Goal: Communication & Community: Answer question/provide support

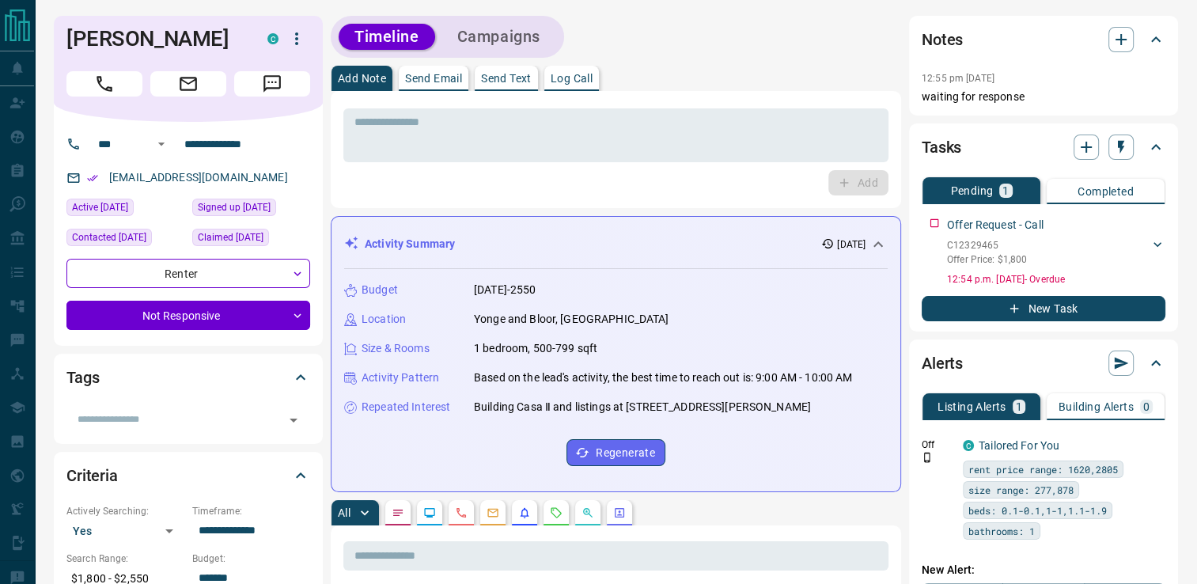
click at [519, 73] on p "Send Text" at bounding box center [506, 78] width 51 height 11
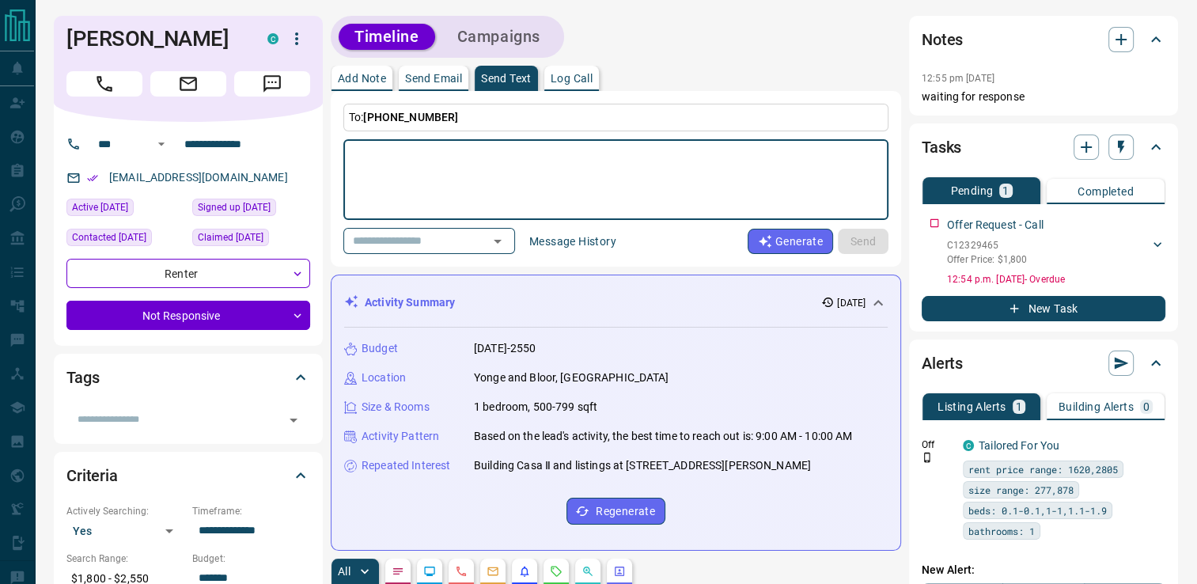
click at [418, 176] on textarea at bounding box center [615, 179] width 523 height 67
click at [426, 66] on button "Send Email" at bounding box center [434, 78] width 70 height 25
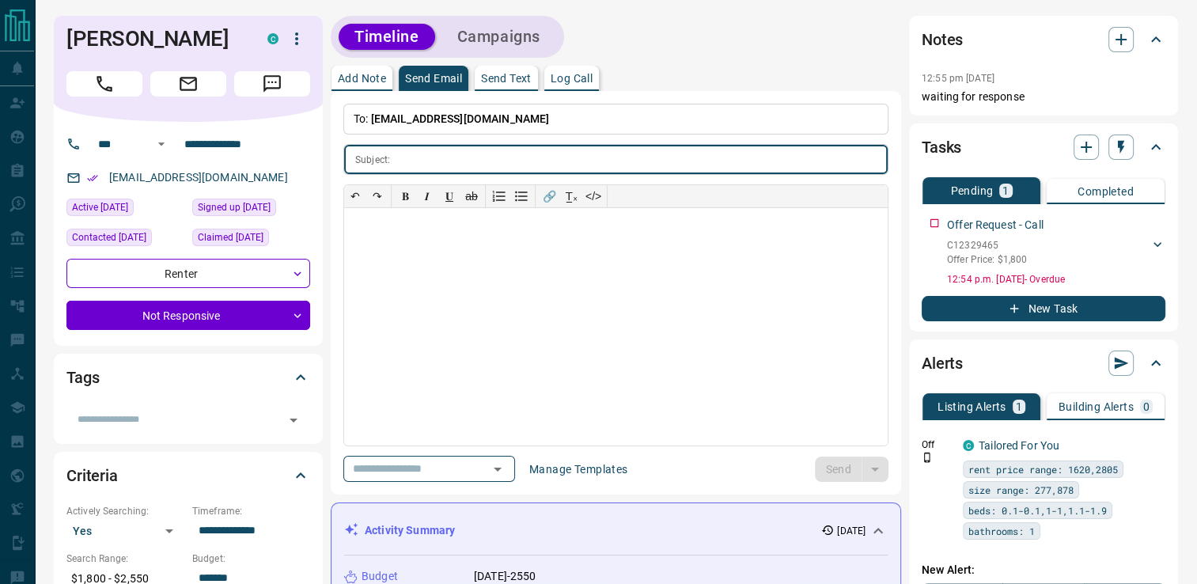
click at [426, 68] on button "Send Email" at bounding box center [434, 78] width 70 height 25
click at [423, 162] on input "text" at bounding box center [641, 159] width 491 height 29
type input "*"
type input "**********"
click at [449, 247] on div at bounding box center [615, 326] width 543 height 237
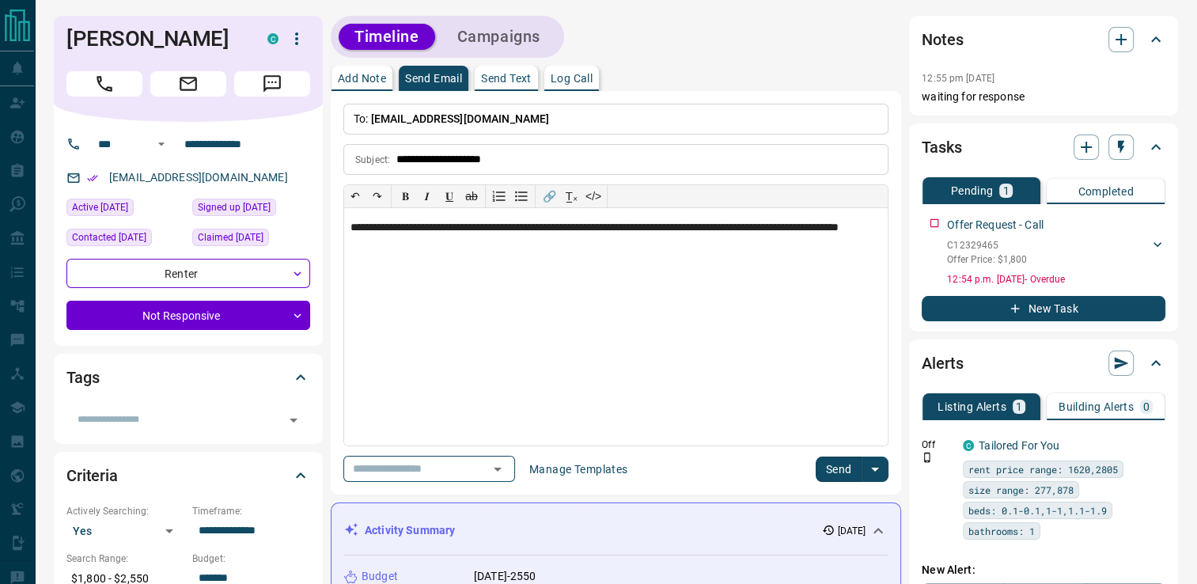
click at [828, 465] on button "Send" at bounding box center [839, 468] width 47 height 25
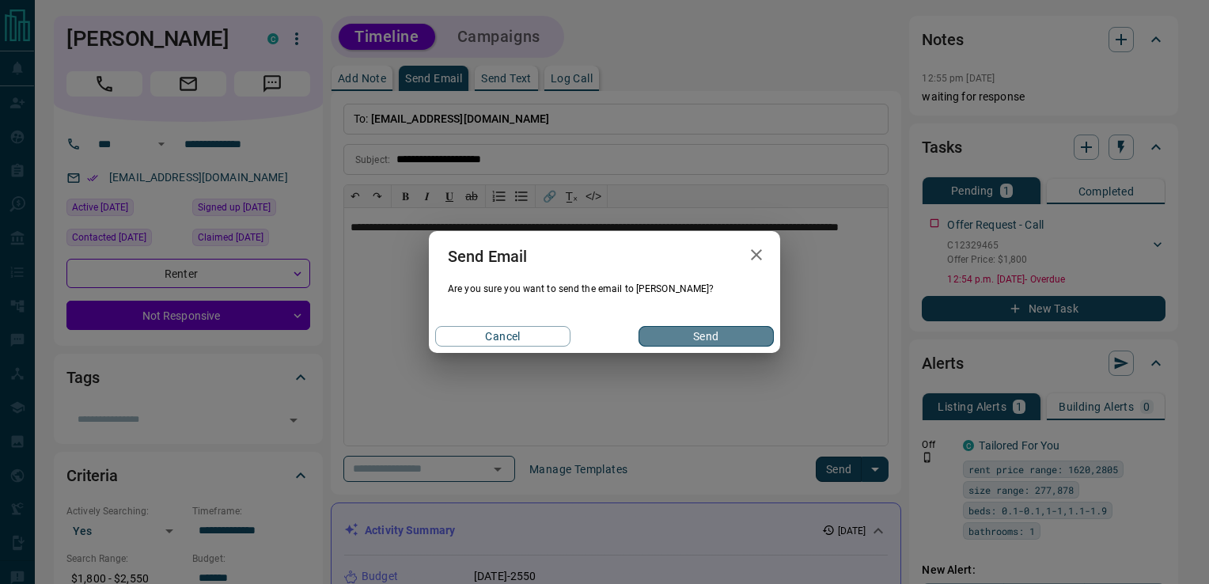
click at [699, 336] on button "Send" at bounding box center [705, 336] width 135 height 21
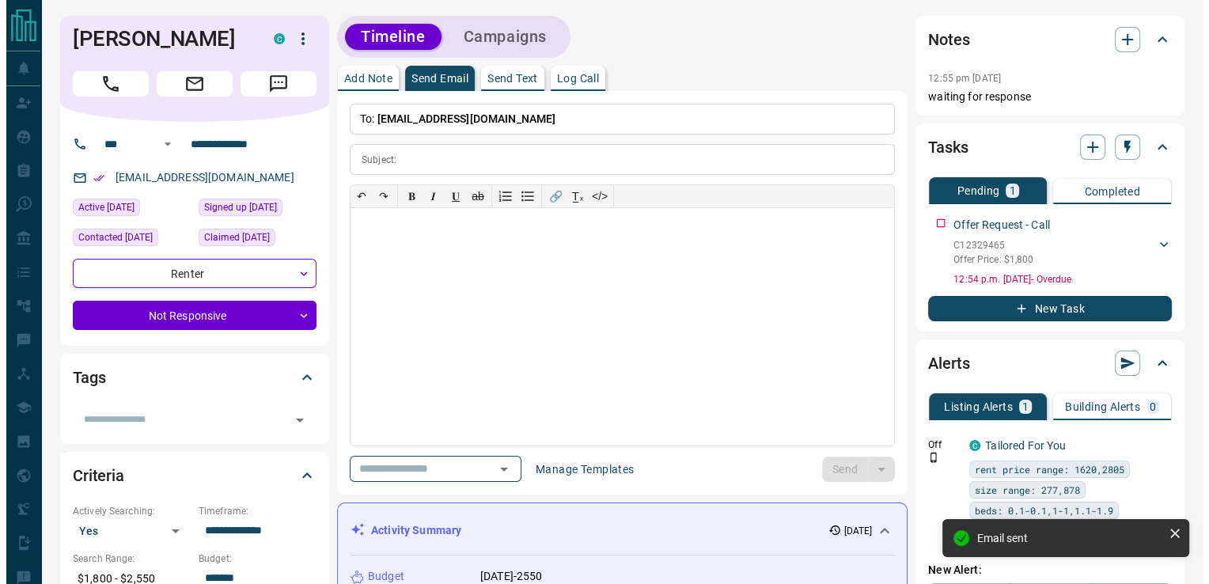
scroll to position [31, 0]
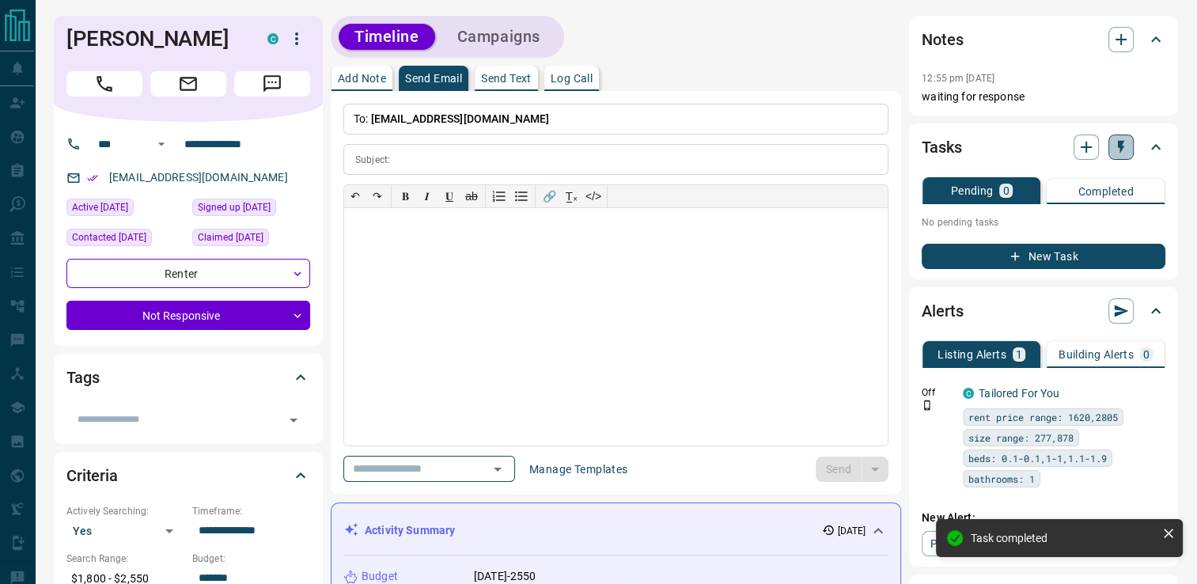
click at [1120, 147] on icon "button" at bounding box center [1121, 147] width 6 height 13
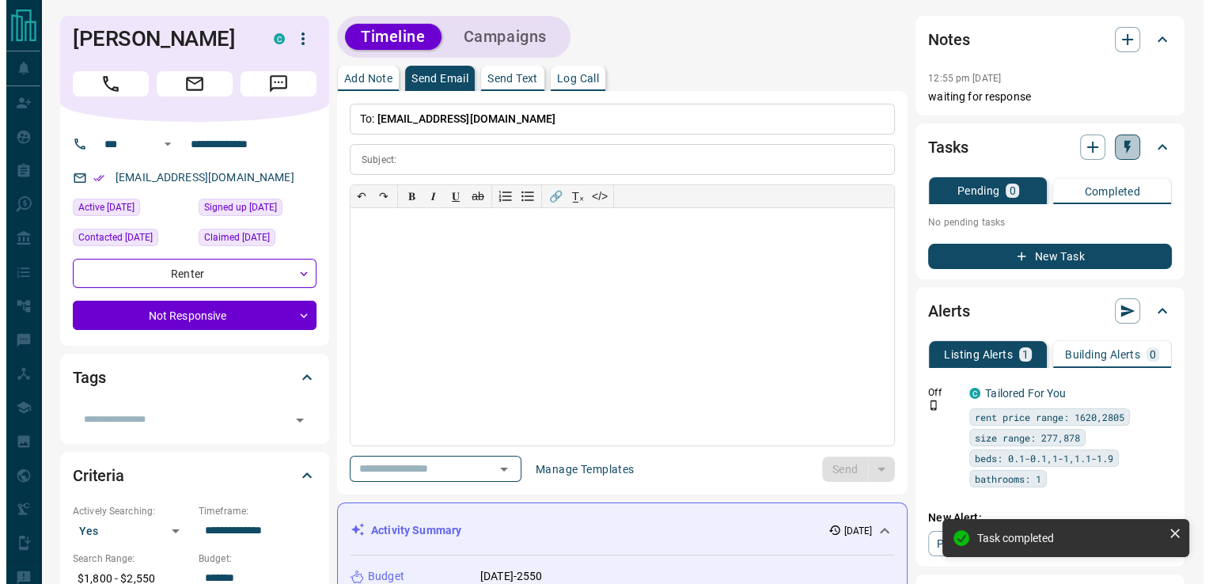
scroll to position [191, 0]
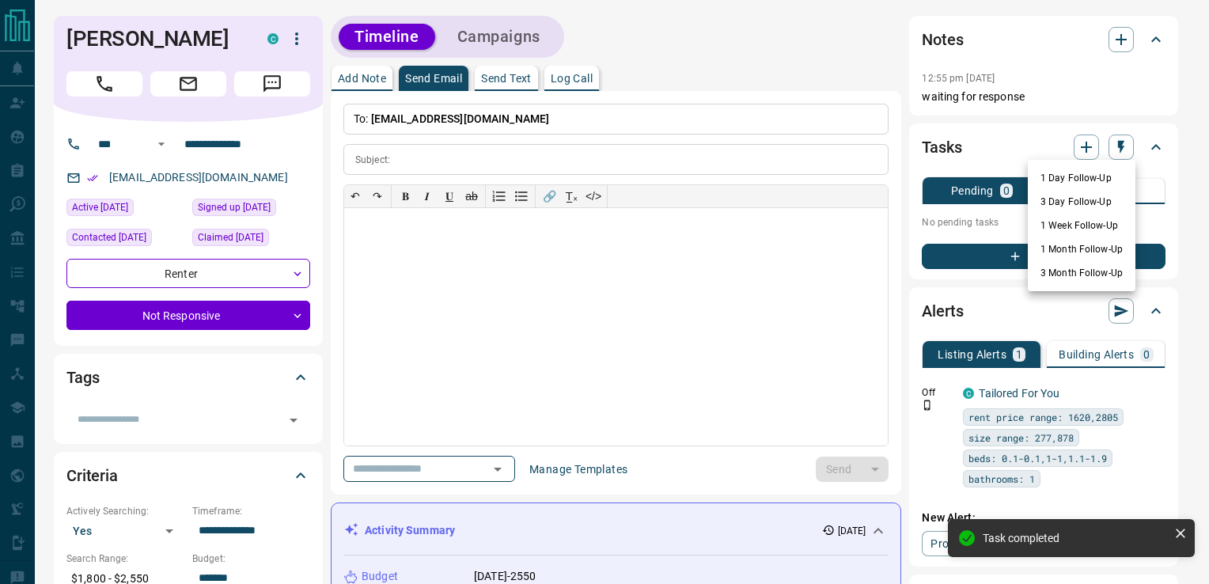
click at [1055, 176] on li "1 Day Follow-Up" at bounding box center [1082, 178] width 108 height 24
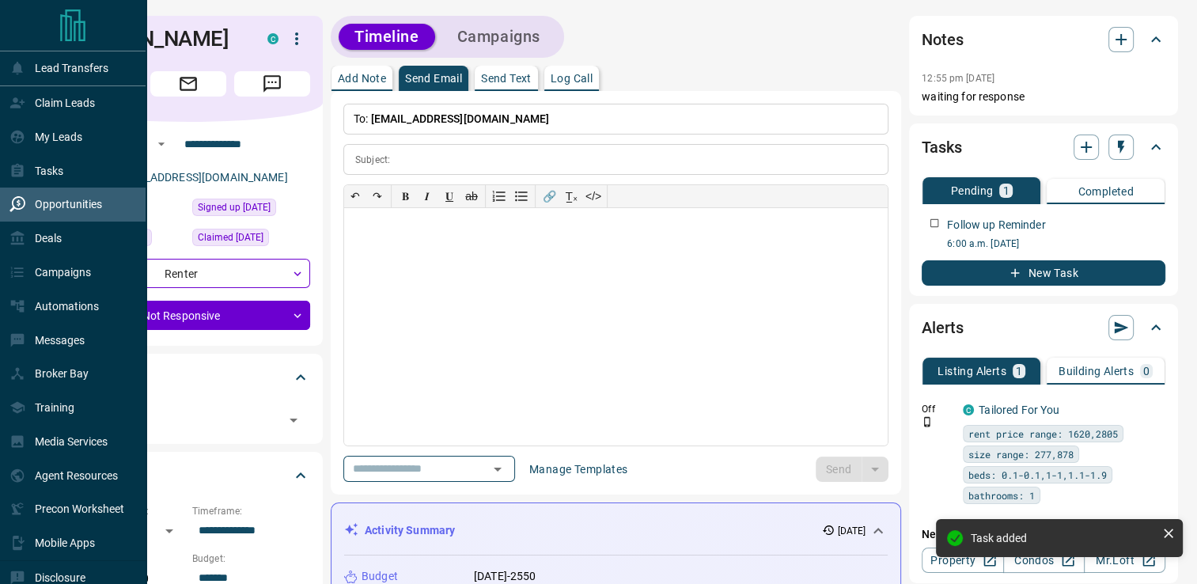
click at [55, 206] on p "Opportunities" at bounding box center [68, 204] width 67 height 13
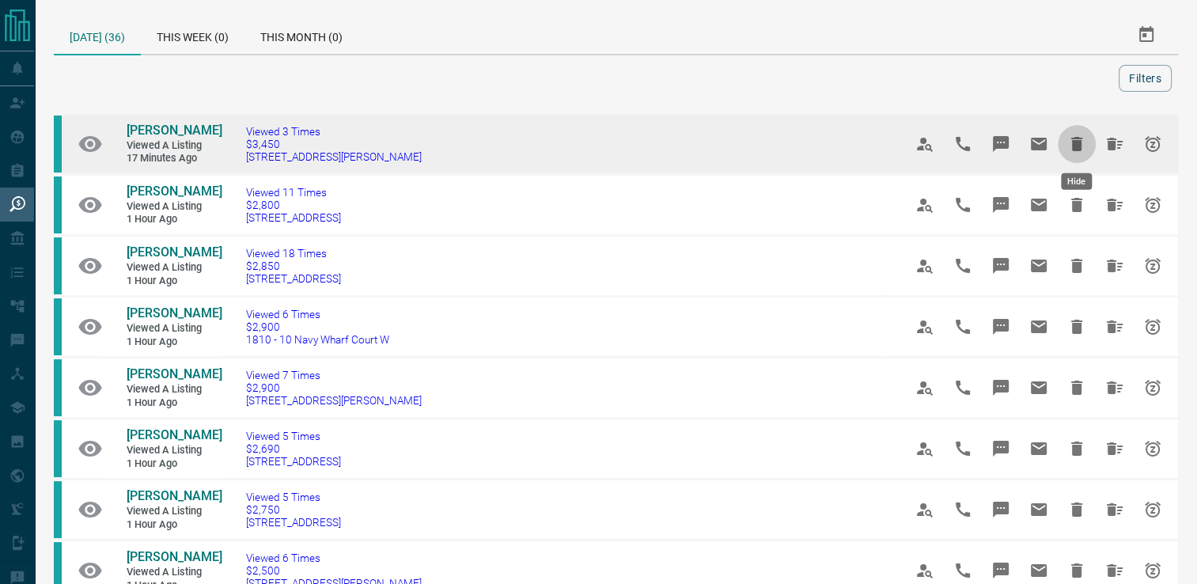
click at [1071, 141] on icon "Hide" at bounding box center [1076, 143] width 19 height 19
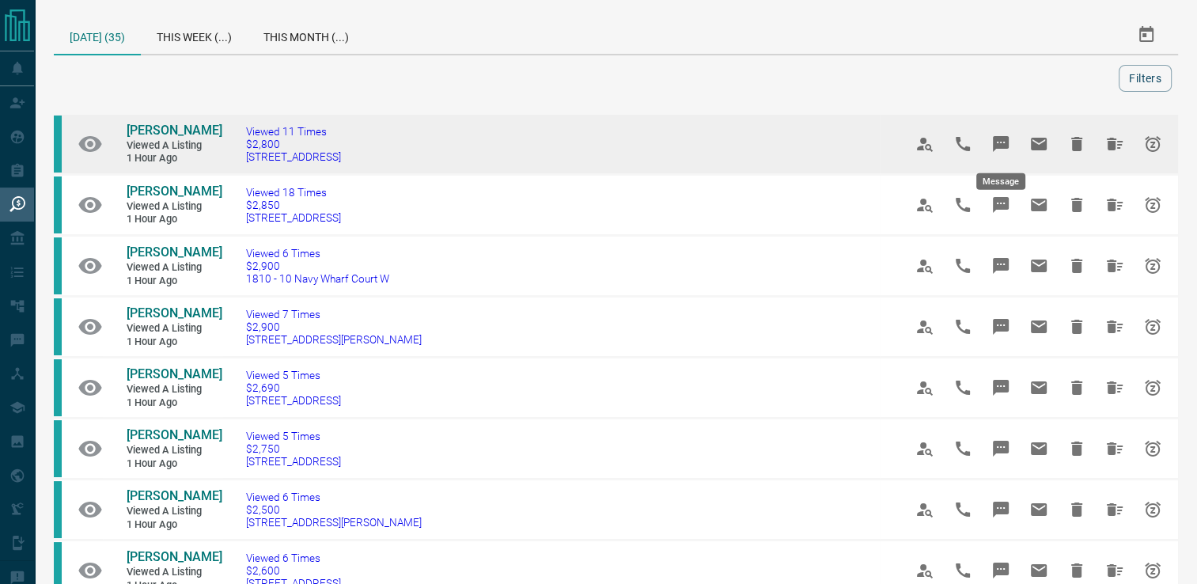
click at [1000, 150] on icon "Message" at bounding box center [1000, 143] width 19 height 19
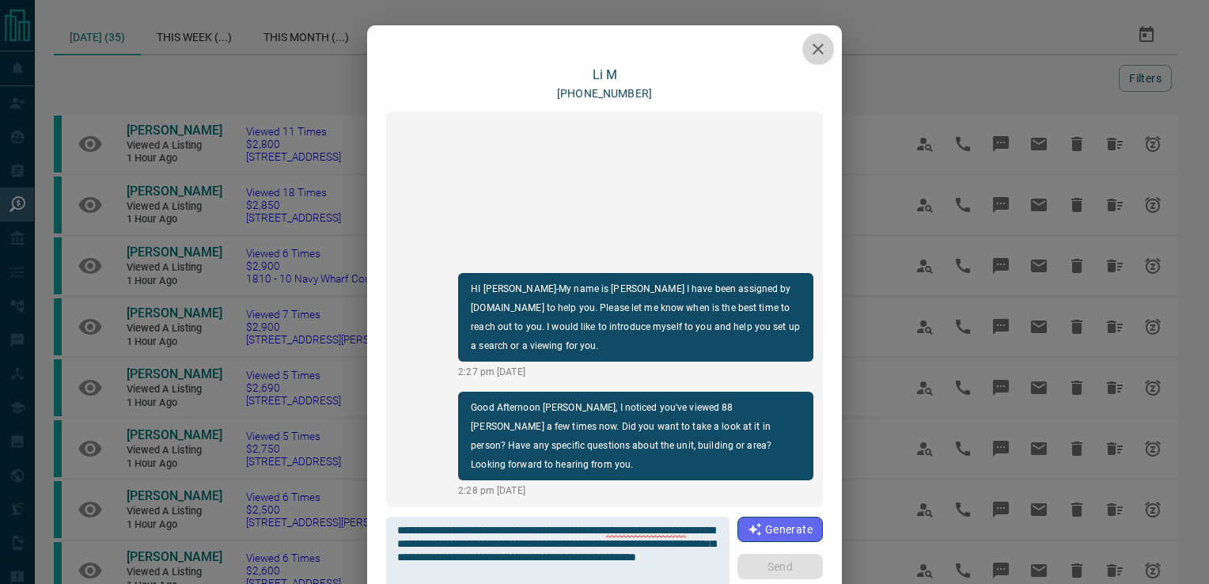
click at [820, 46] on icon "button" at bounding box center [817, 49] width 19 height 19
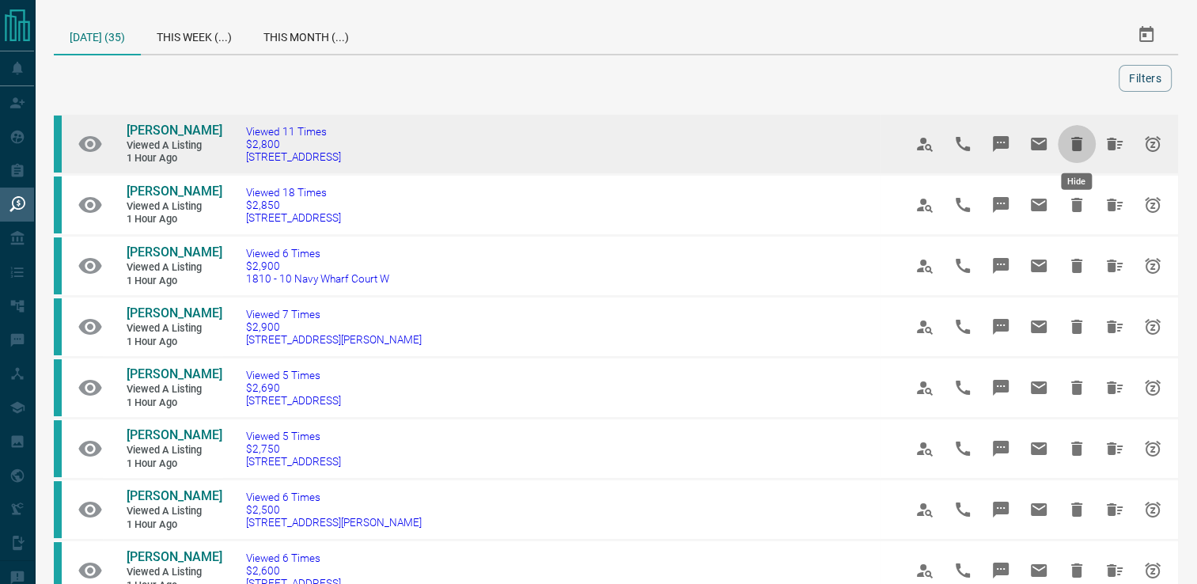
click at [1067, 146] on icon "Hide" at bounding box center [1076, 143] width 19 height 19
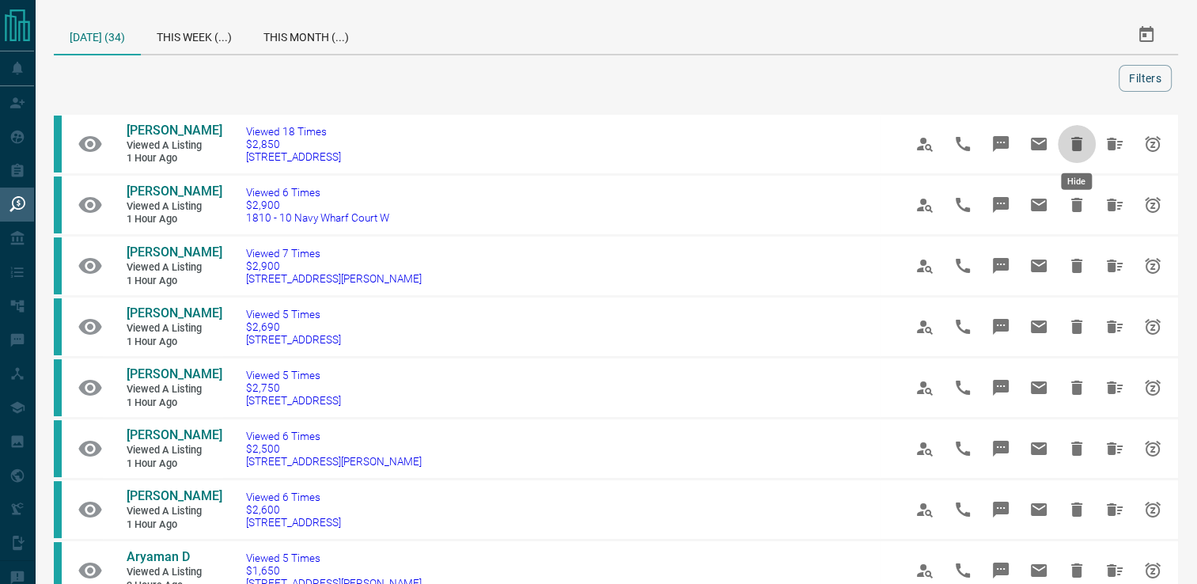
click at [1067, 146] on icon "Hide" at bounding box center [1076, 143] width 19 height 19
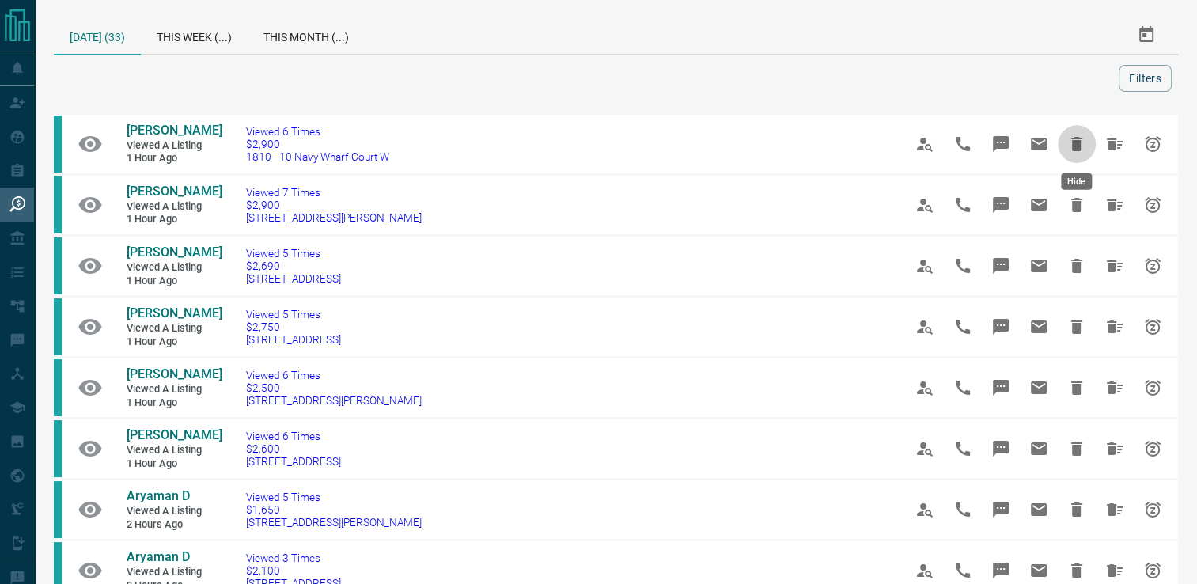
click at [1067, 146] on icon "Hide" at bounding box center [1076, 143] width 19 height 19
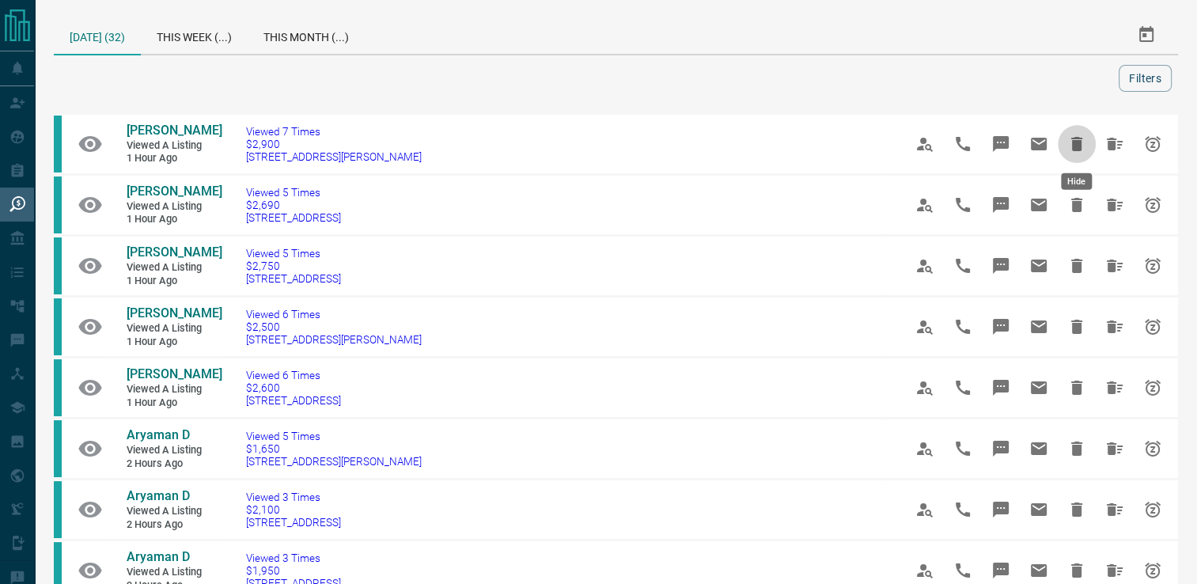
click at [1067, 146] on icon "Hide" at bounding box center [1076, 143] width 19 height 19
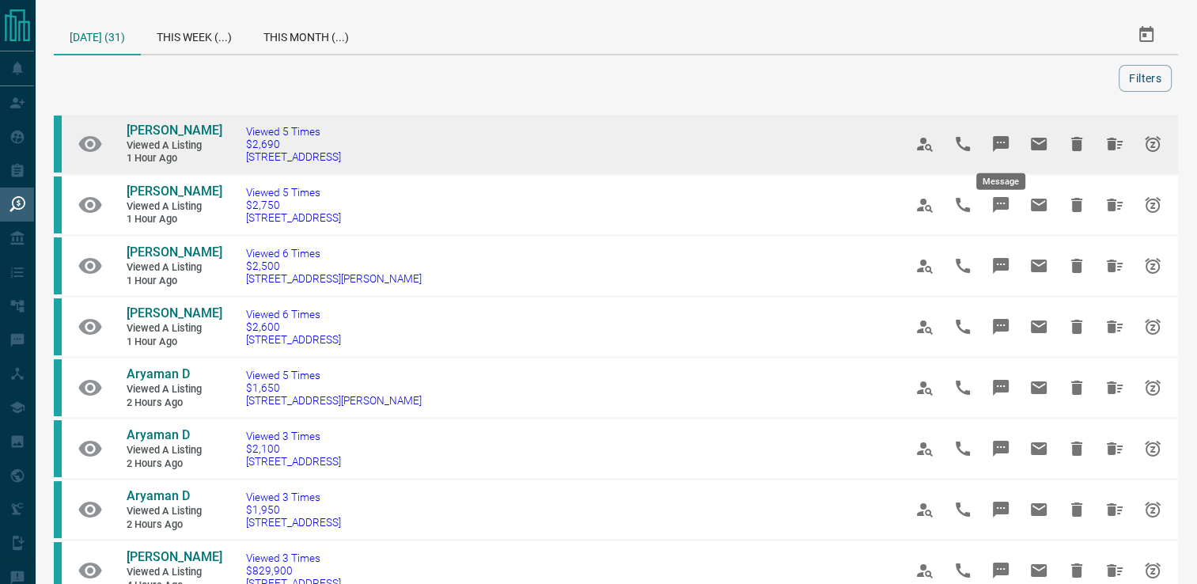
click at [1006, 138] on icon "Message" at bounding box center [1001, 144] width 16 height 16
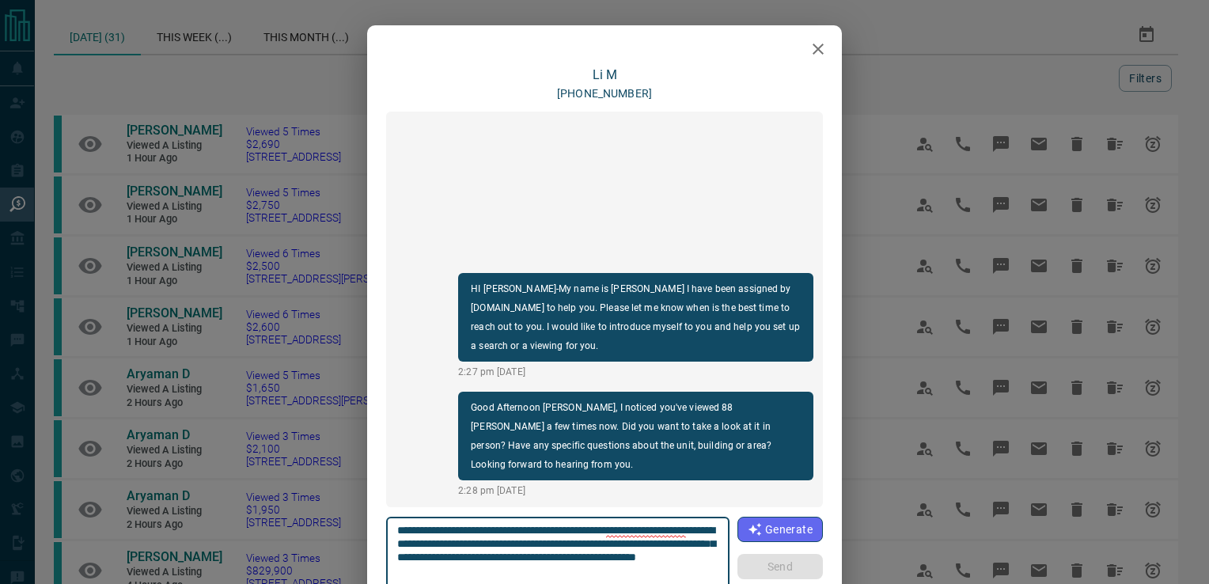
click at [808, 50] on icon "button" at bounding box center [817, 49] width 19 height 19
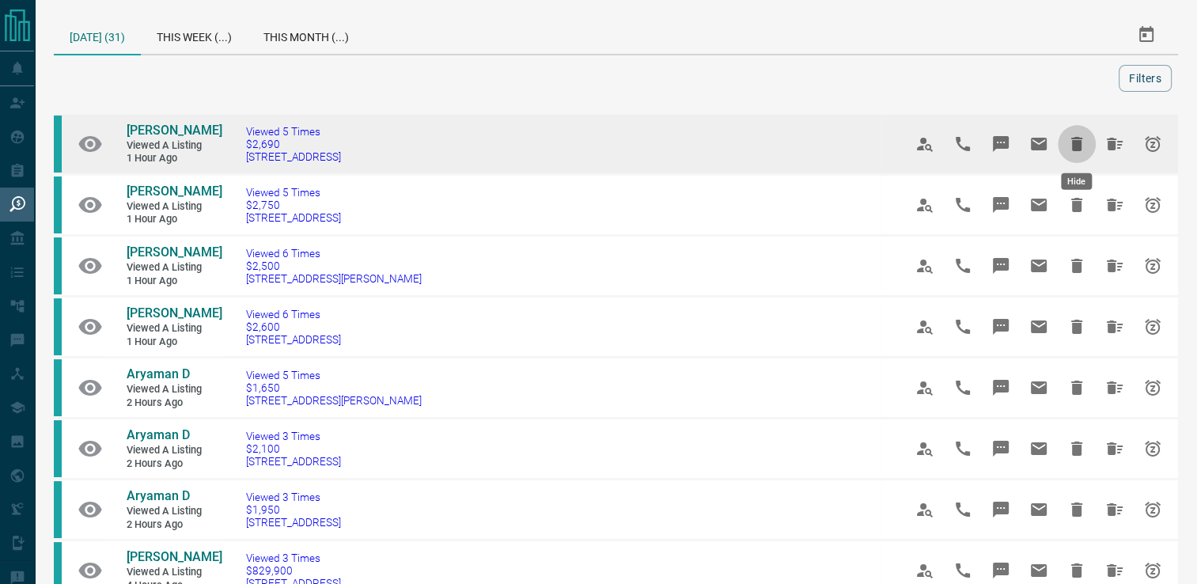
click at [1073, 146] on icon "Hide" at bounding box center [1076, 144] width 11 height 14
click at [1071, 144] on icon "Hide" at bounding box center [1076, 143] width 19 height 19
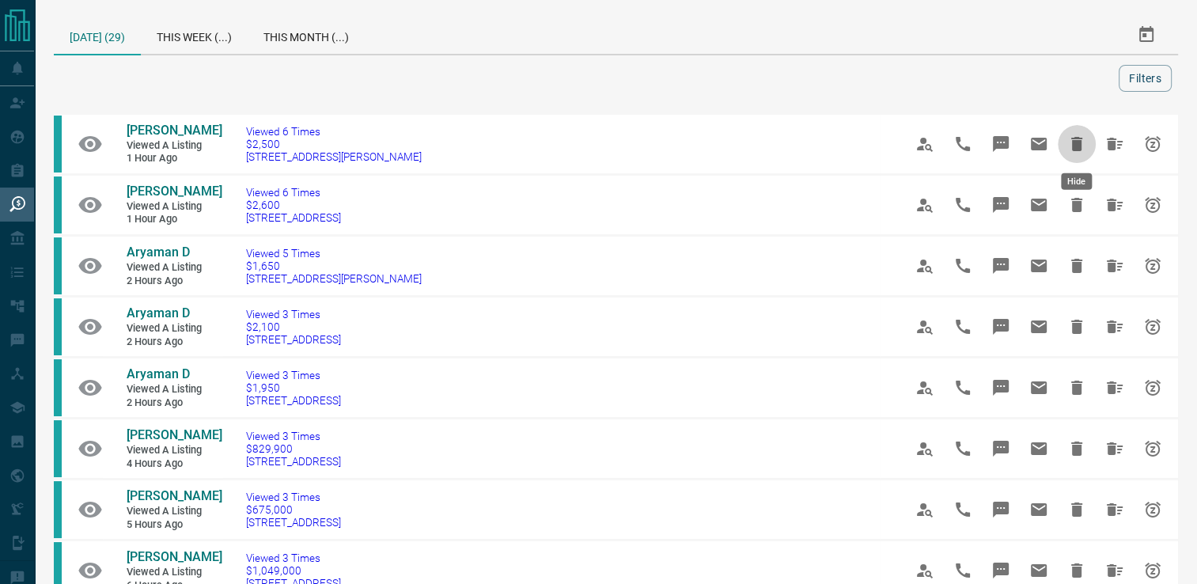
click at [1070, 144] on icon "Hide" at bounding box center [1076, 143] width 19 height 19
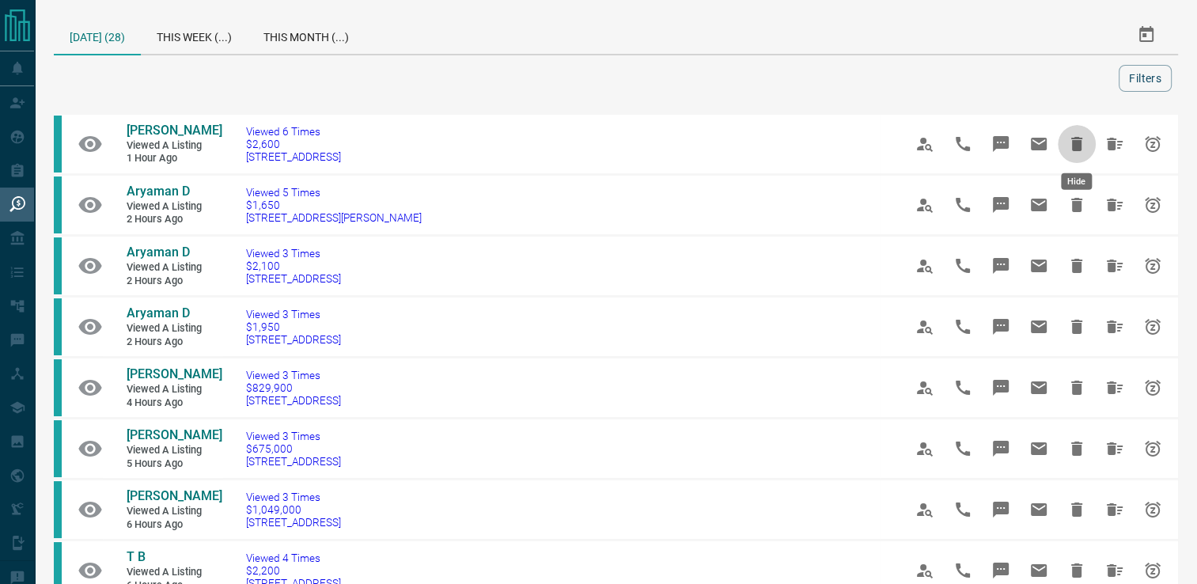
click at [1070, 144] on icon "Hide" at bounding box center [1076, 143] width 19 height 19
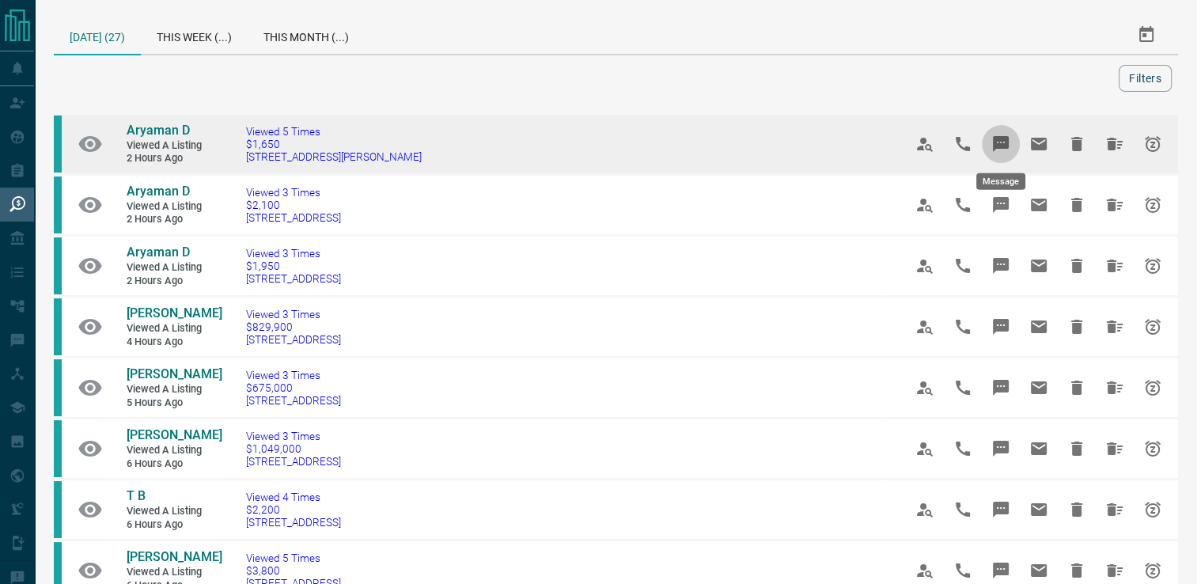
click at [1005, 145] on icon "Message" at bounding box center [1001, 144] width 16 height 16
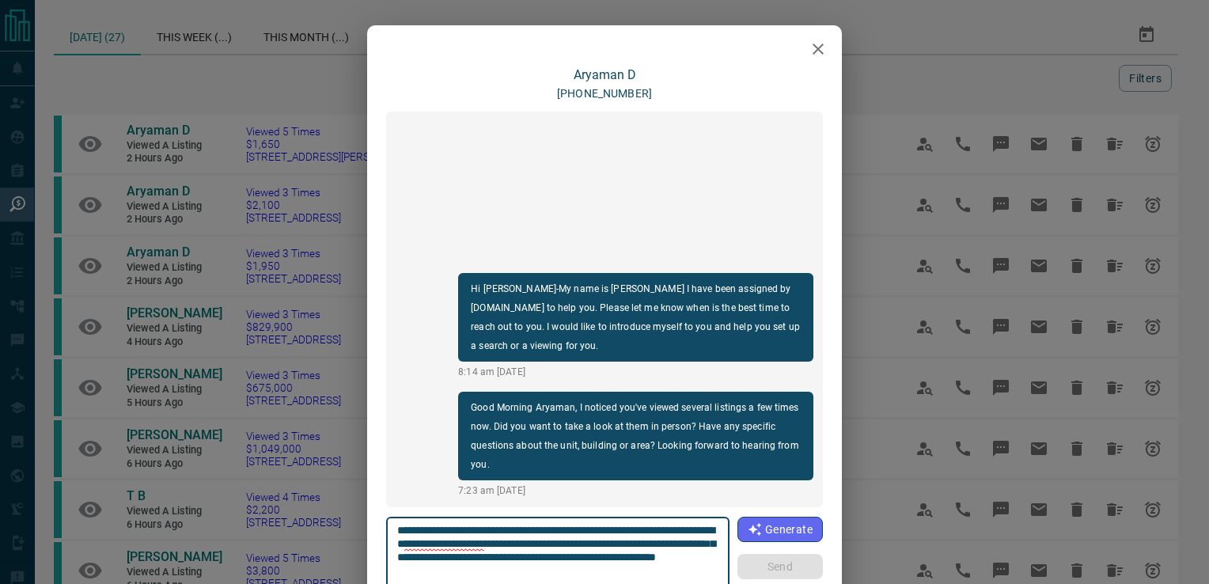
click at [808, 47] on icon "button" at bounding box center [817, 49] width 19 height 19
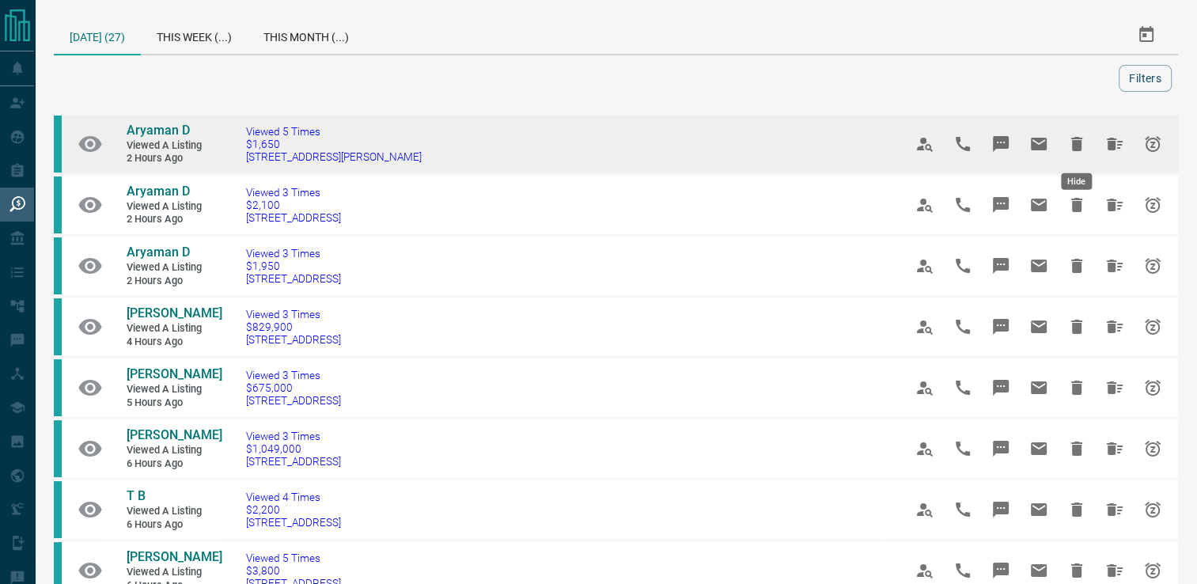
click at [1070, 138] on icon "Hide" at bounding box center [1076, 143] width 19 height 19
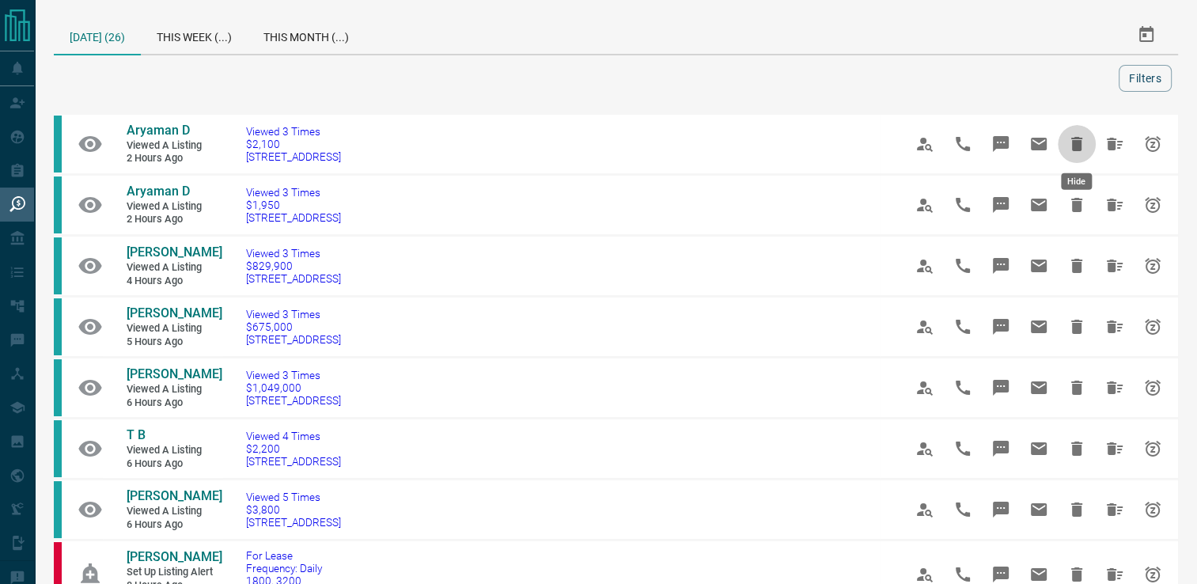
click at [1070, 138] on icon "Hide" at bounding box center [1076, 143] width 19 height 19
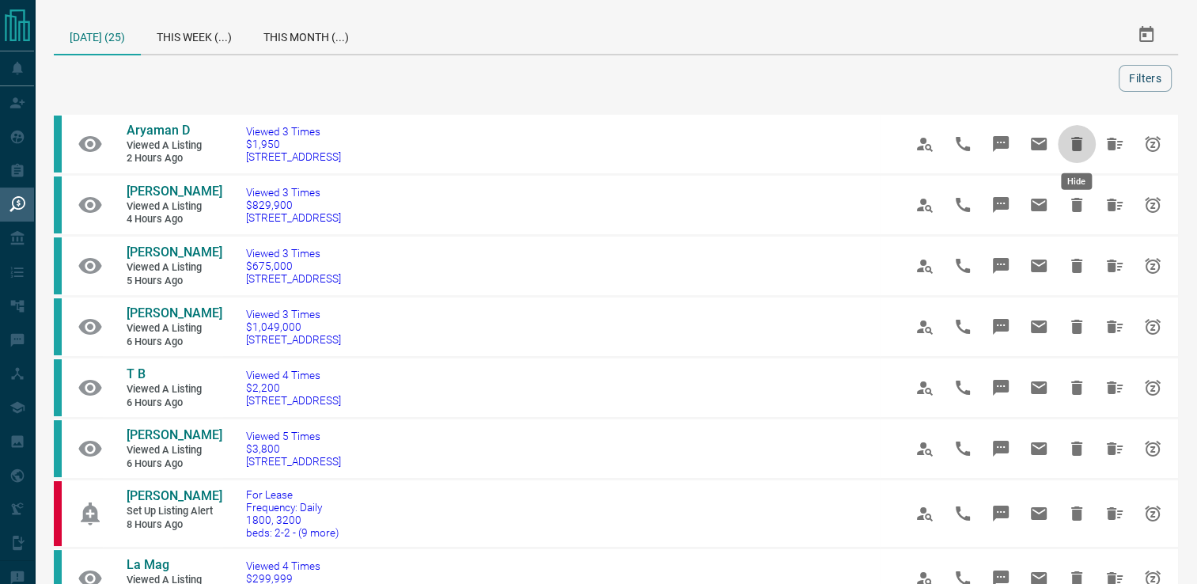
click at [1070, 138] on icon "Hide" at bounding box center [1076, 143] width 19 height 19
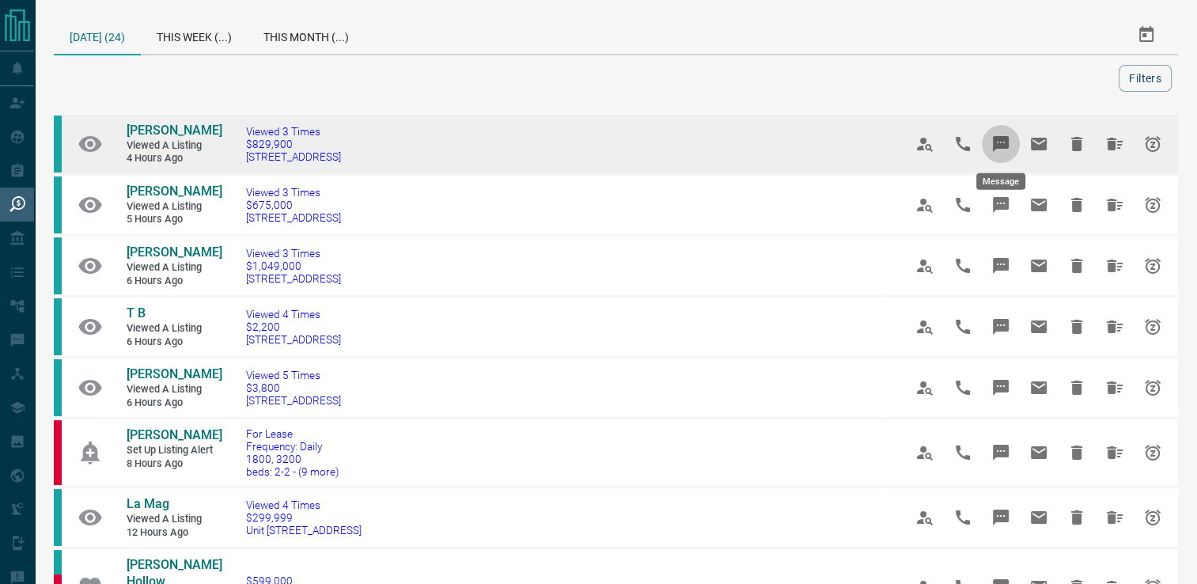
click at [1000, 143] on icon "Message" at bounding box center [1001, 144] width 16 height 16
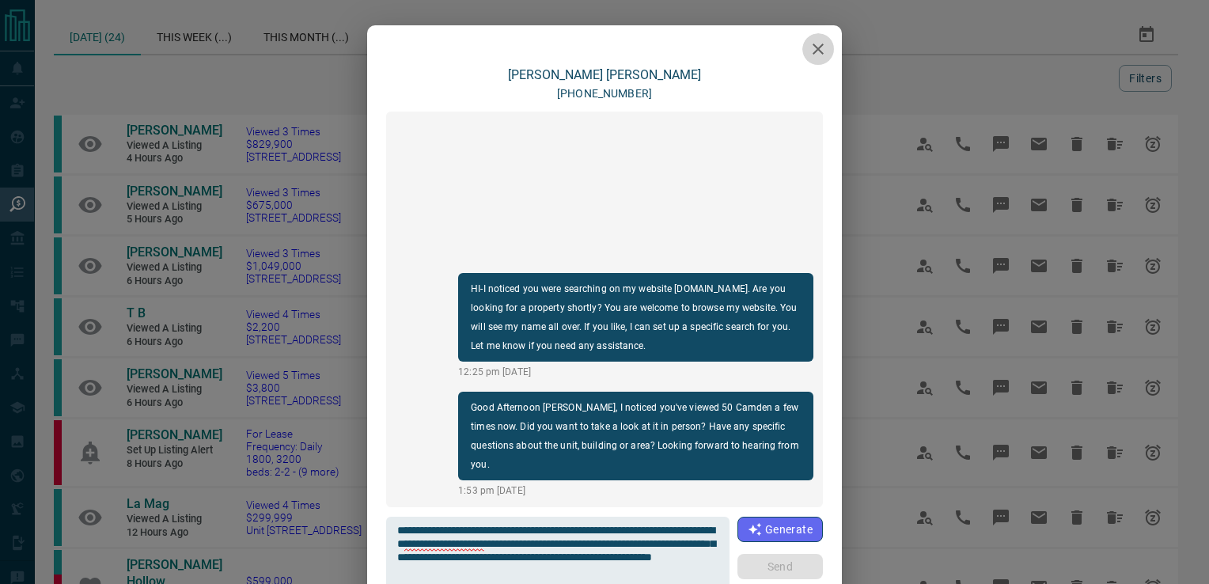
click at [820, 51] on icon "button" at bounding box center [817, 49] width 19 height 19
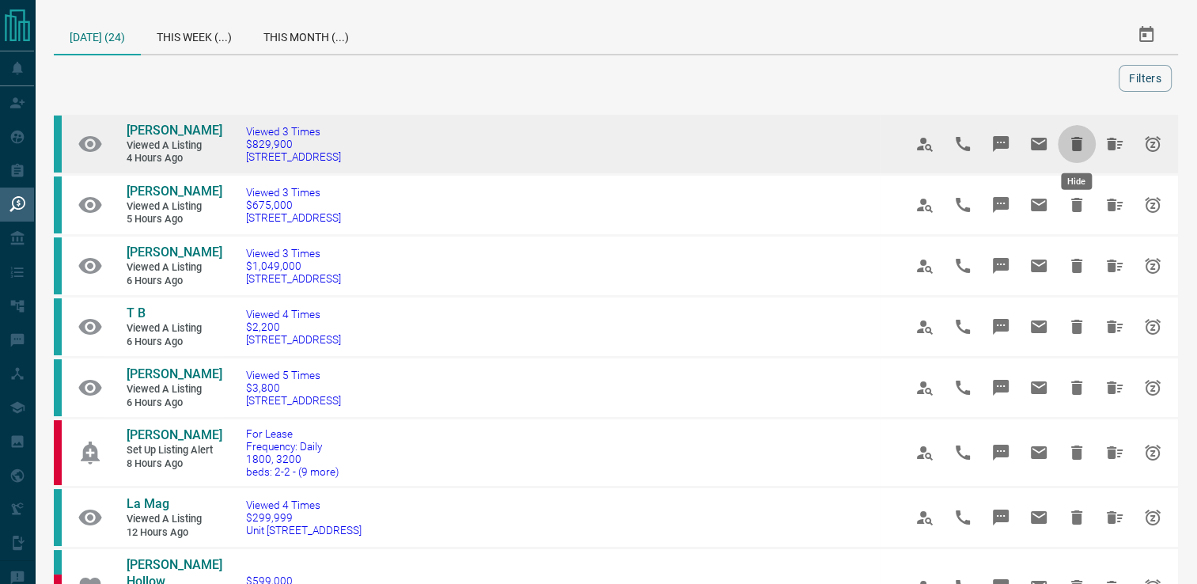
click at [1078, 143] on icon "Hide" at bounding box center [1076, 144] width 11 height 14
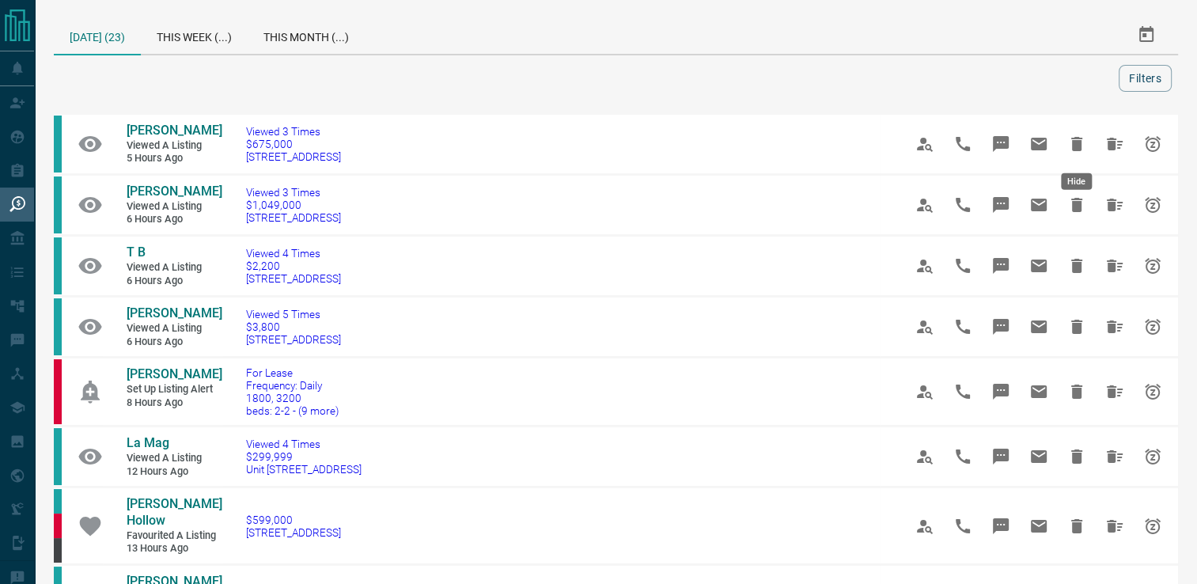
click at [1078, 143] on icon "Hide" at bounding box center [1076, 144] width 11 height 14
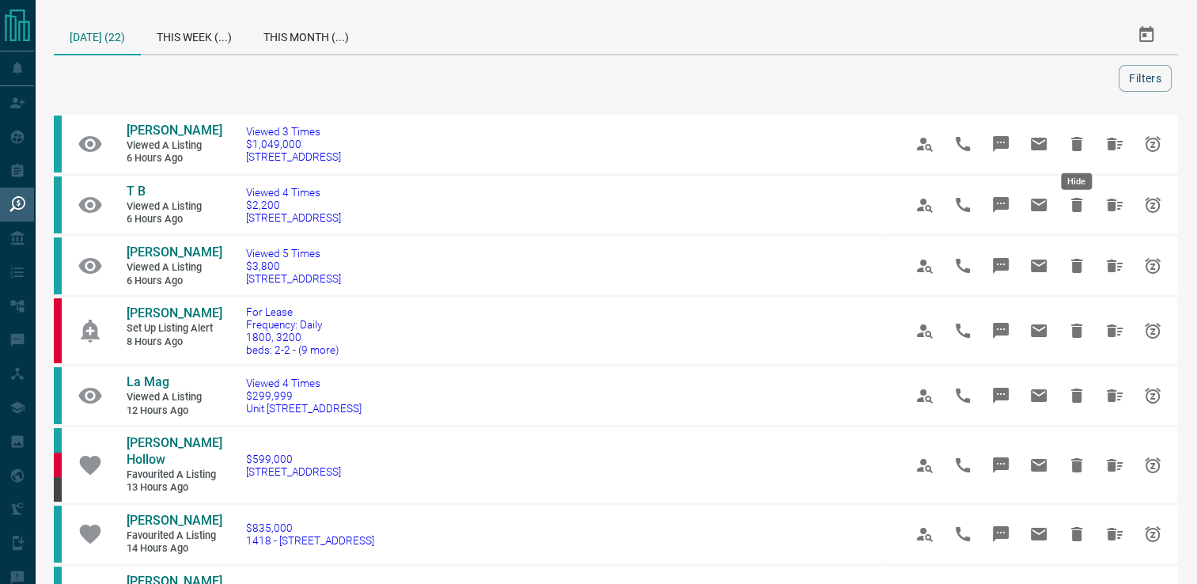
click at [1078, 143] on icon "Hide" at bounding box center [1076, 144] width 11 height 14
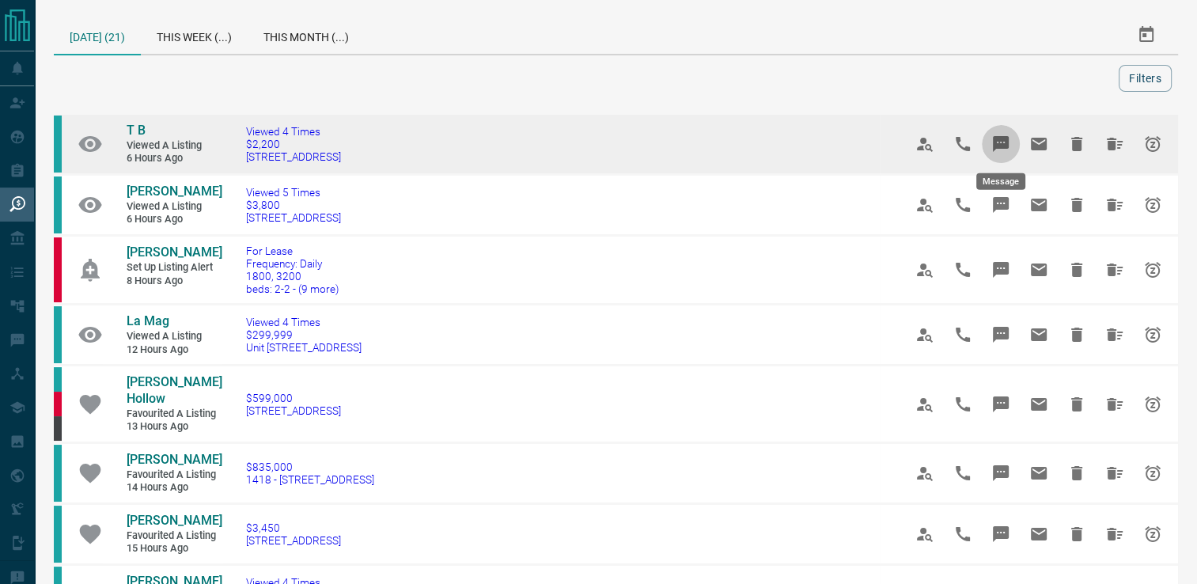
click at [999, 149] on icon "Message" at bounding box center [1000, 143] width 19 height 19
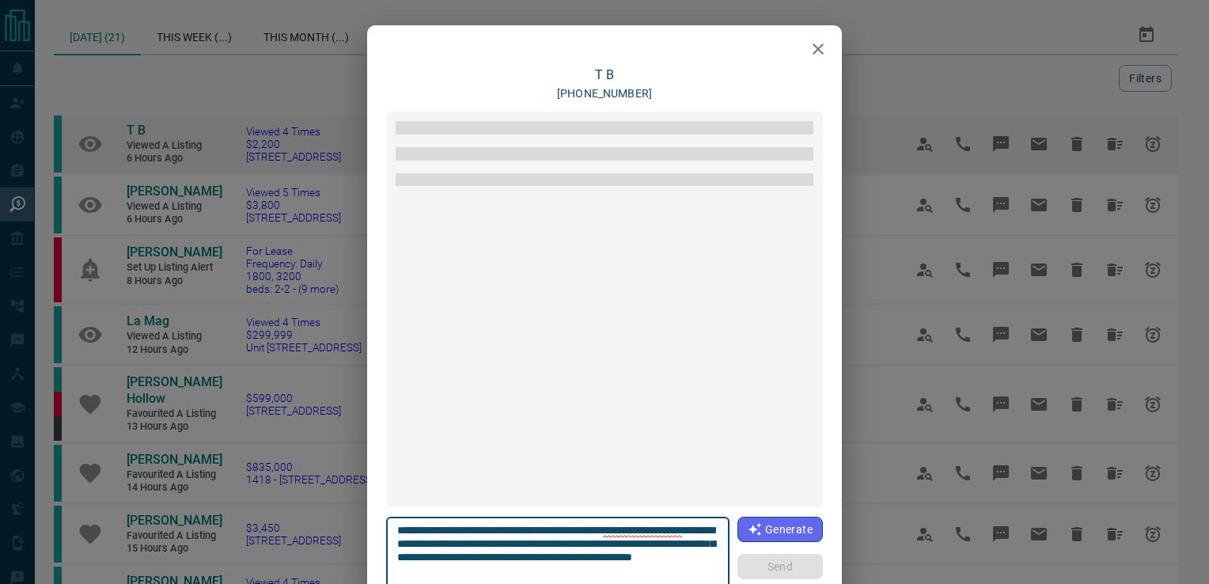
scroll to position [593, 0]
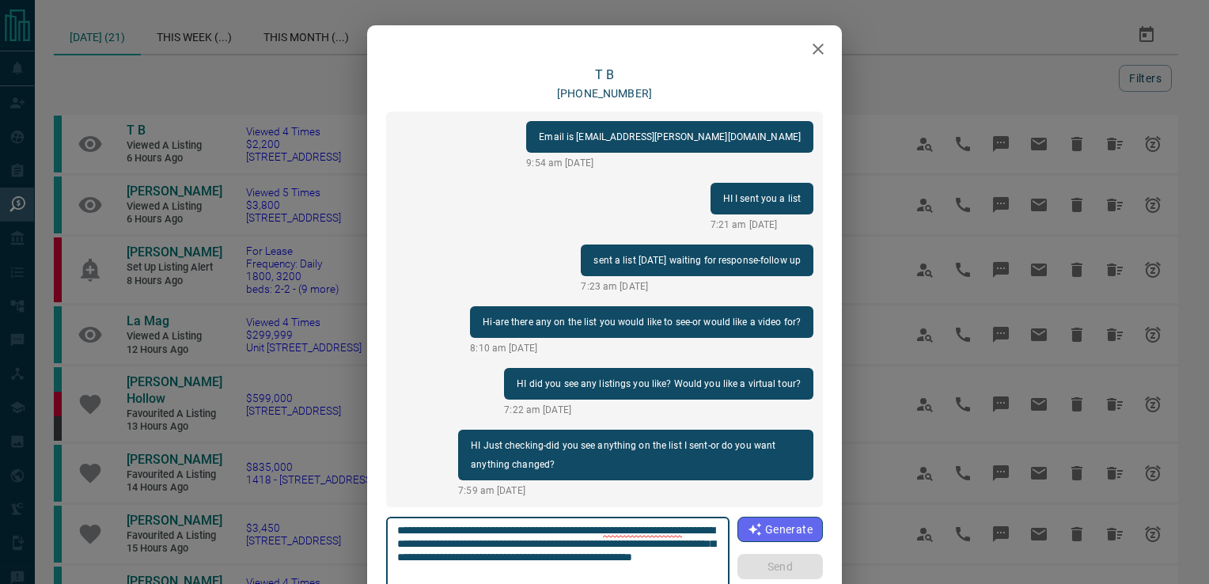
click at [813, 56] on icon "button" at bounding box center [817, 49] width 19 height 19
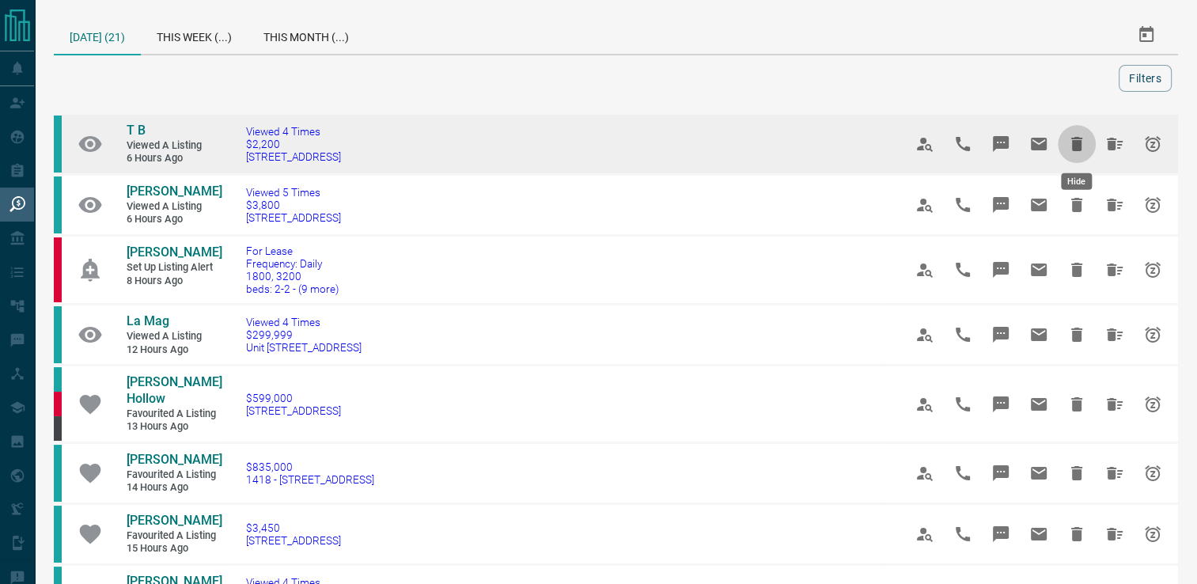
click at [1071, 143] on icon "Hide" at bounding box center [1076, 143] width 19 height 19
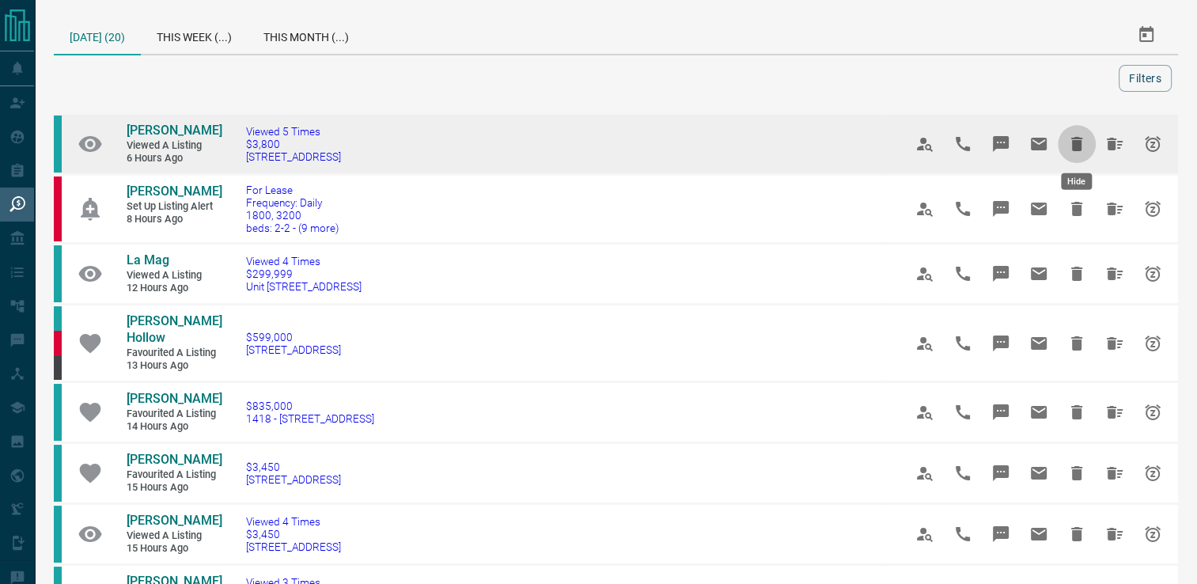
click at [1076, 138] on icon "Hide" at bounding box center [1076, 144] width 11 height 14
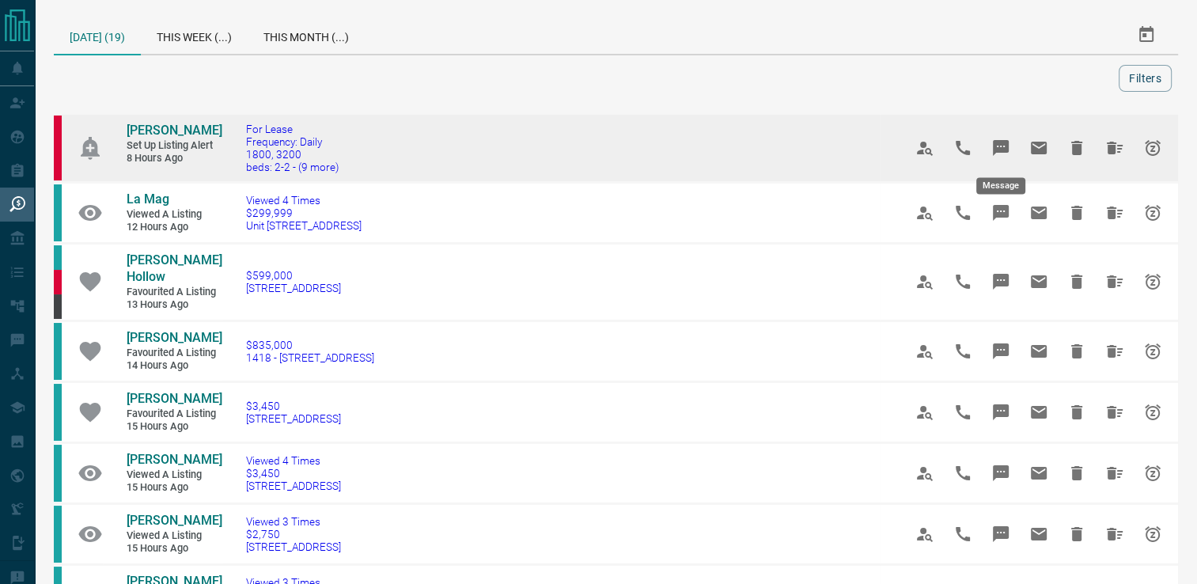
click at [986, 146] on button "Message" at bounding box center [1001, 148] width 38 height 38
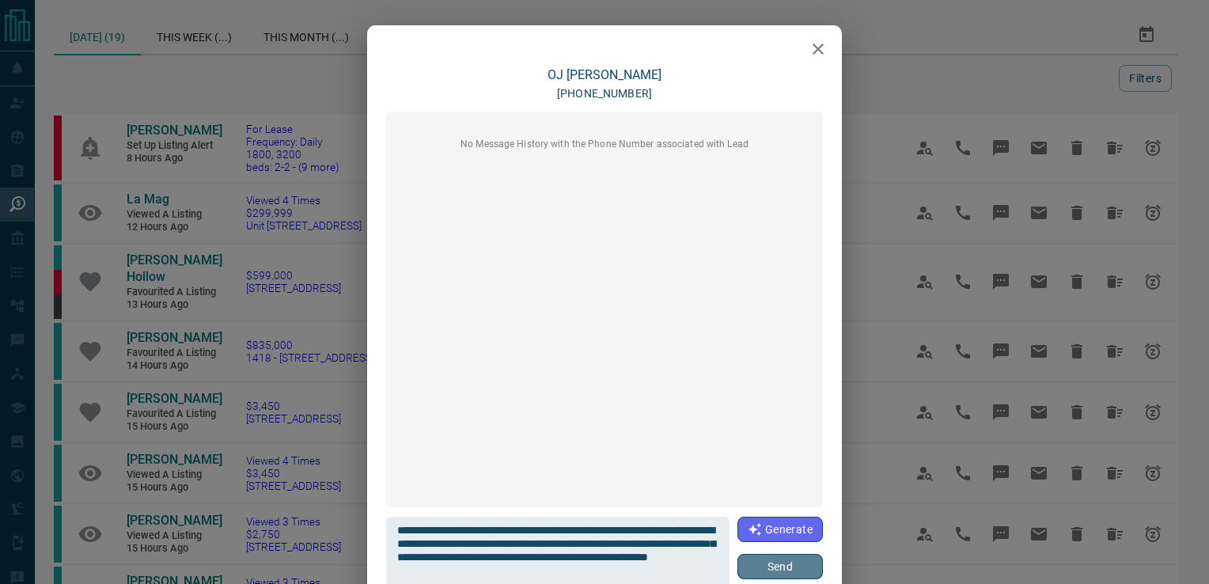
click at [748, 571] on button "Send" at bounding box center [779, 566] width 85 height 25
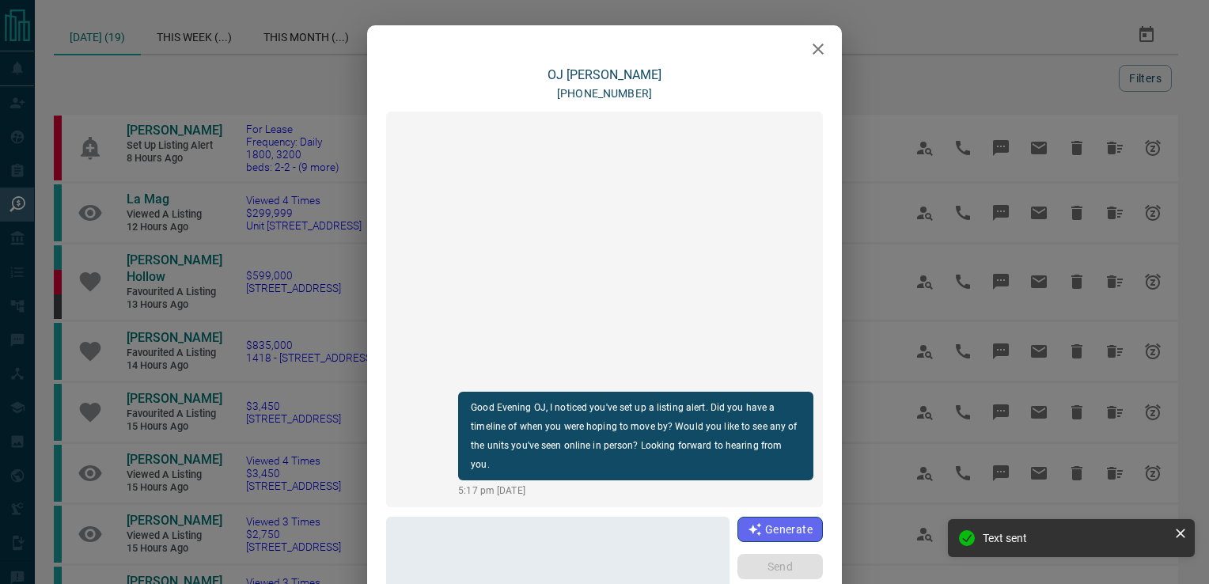
click at [816, 50] on icon "button" at bounding box center [817, 49] width 19 height 19
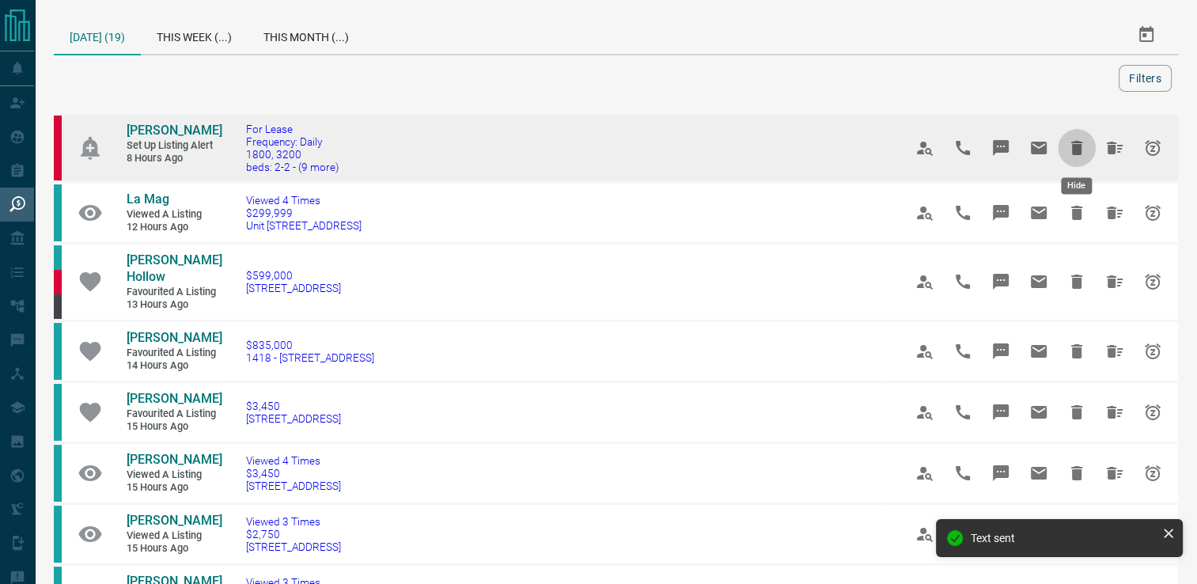
click at [1075, 150] on icon "Hide" at bounding box center [1076, 148] width 11 height 14
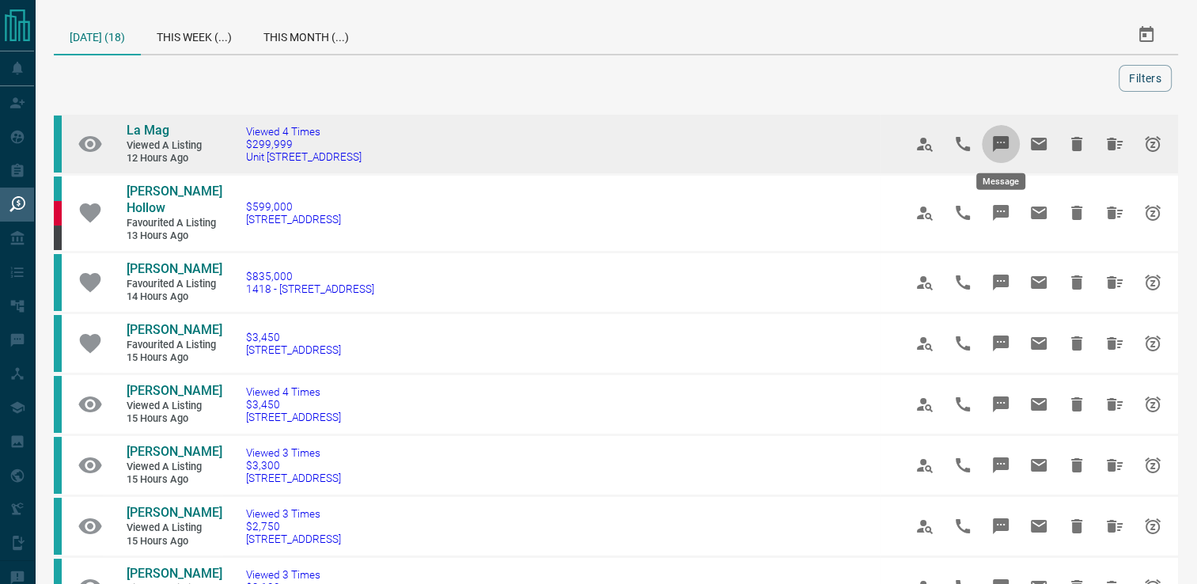
click at [1001, 138] on icon "Message" at bounding box center [1001, 144] width 16 height 16
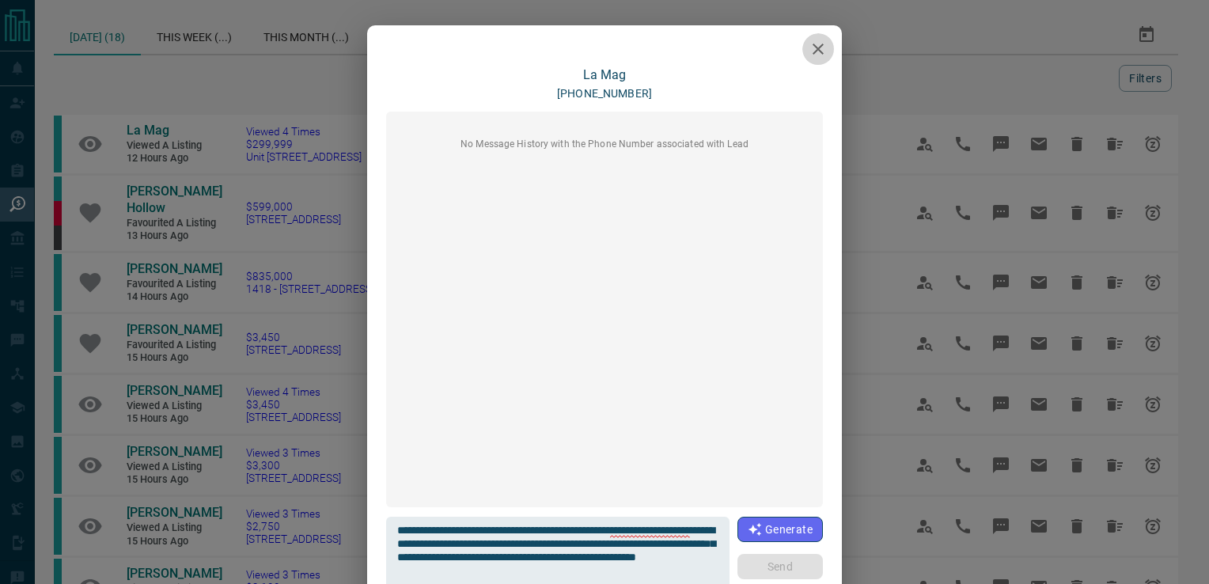
click at [809, 47] on icon "button" at bounding box center [817, 49] width 19 height 19
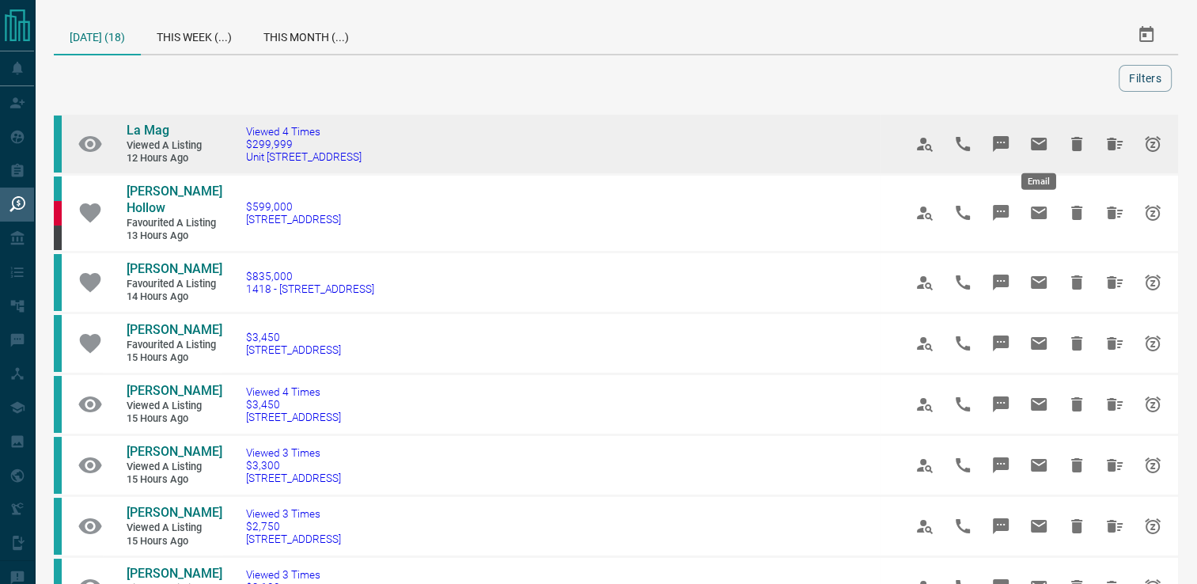
click at [1041, 139] on icon "Email" at bounding box center [1039, 144] width 16 height 13
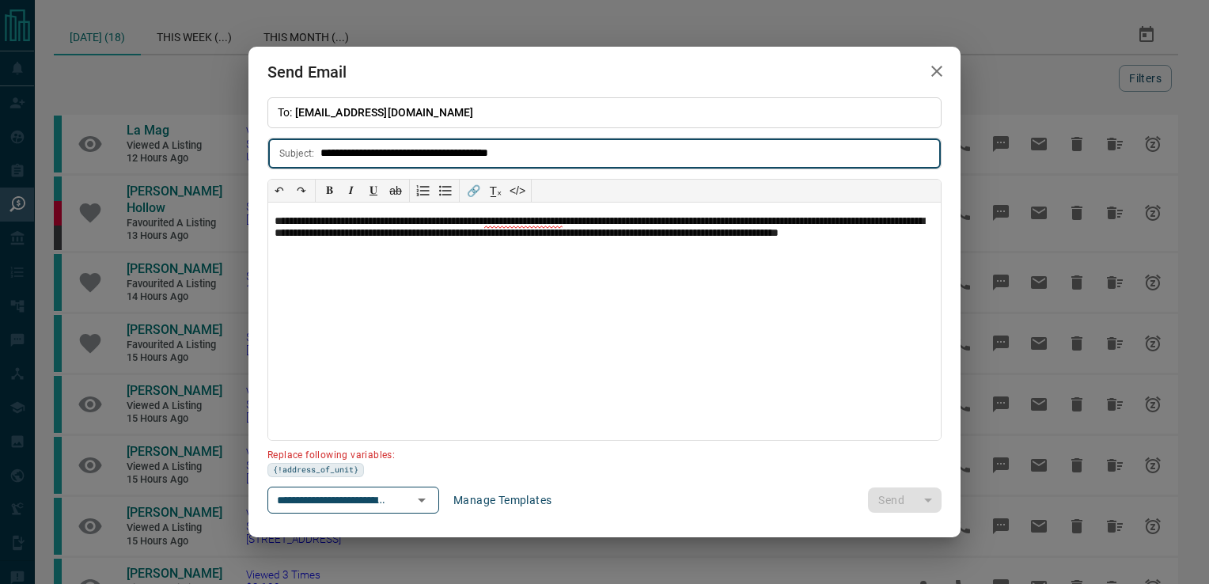
click at [546, 154] on input "**********" at bounding box center [630, 152] width 620 height 29
type input "*"
type input "**********"
click at [566, 220] on p "**********" at bounding box center [605, 235] width 660 height 40
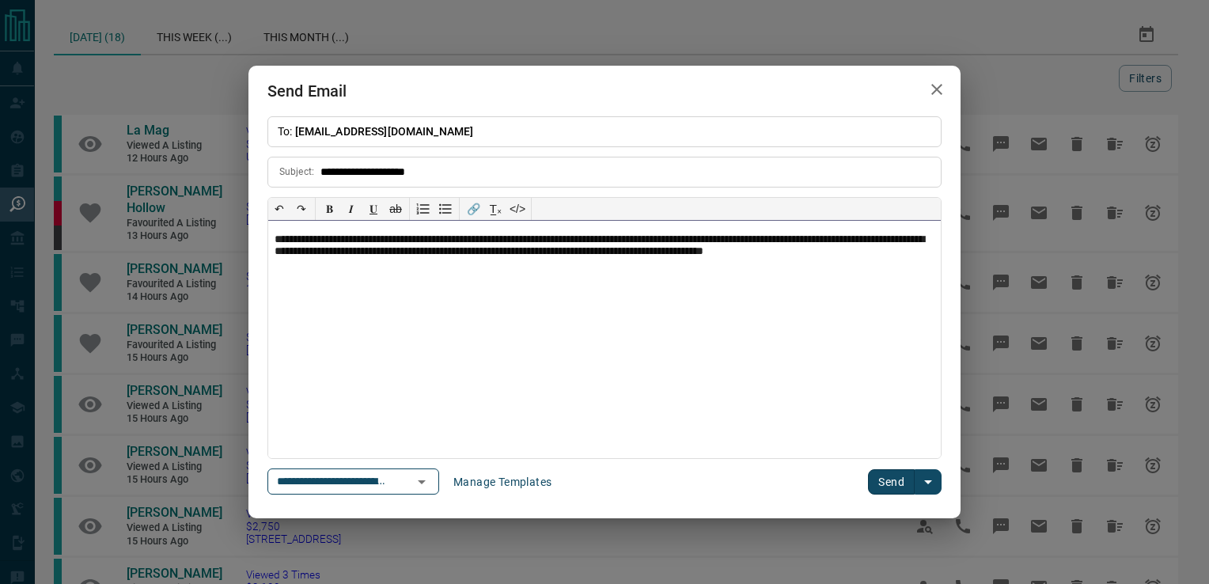
click at [484, 244] on p "**********" at bounding box center [605, 253] width 660 height 40
click at [832, 244] on p "**********" at bounding box center [605, 253] width 660 height 40
click at [835, 237] on p "**********" at bounding box center [605, 253] width 660 height 40
drag, startPoint x: 490, startPoint y: 267, endPoint x: 481, endPoint y: 293, distance: 26.8
click at [490, 268] on p "**********" at bounding box center [605, 253] width 660 height 40
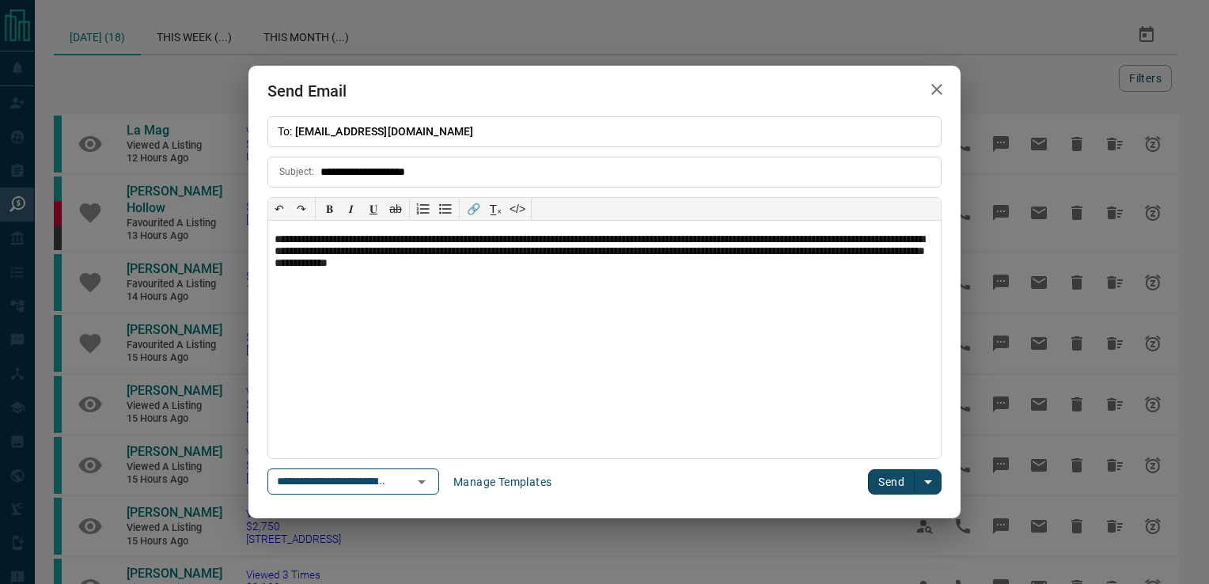
click at [880, 477] on button "Send" at bounding box center [891, 481] width 47 height 25
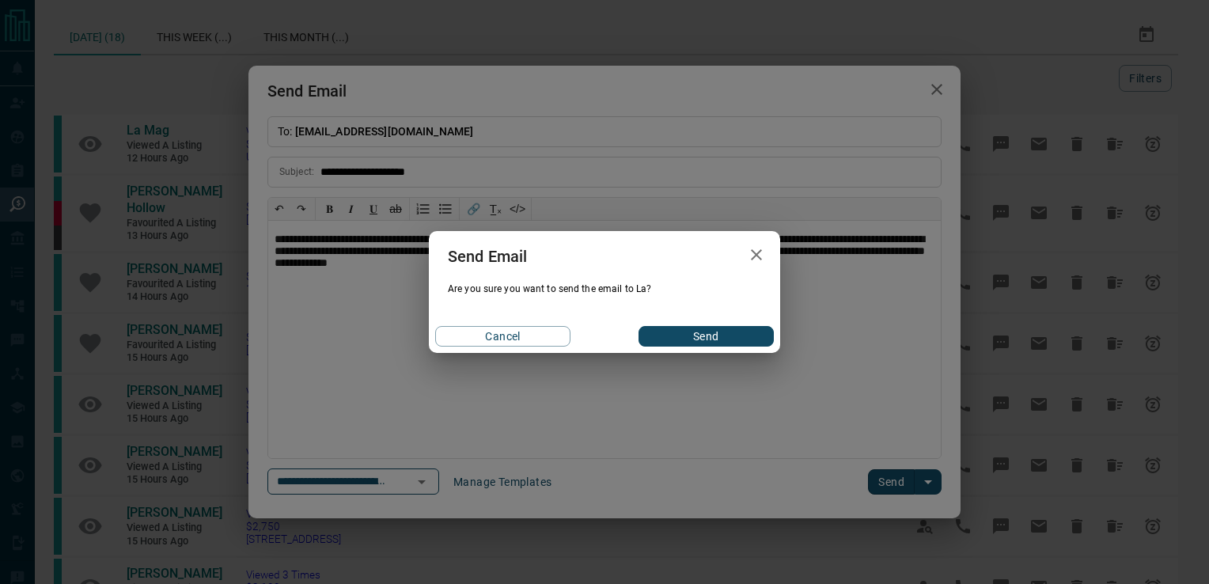
click at [714, 346] on div "Cancel Send" at bounding box center [604, 336] width 351 height 33
click at [683, 337] on button "Send" at bounding box center [705, 336] width 135 height 21
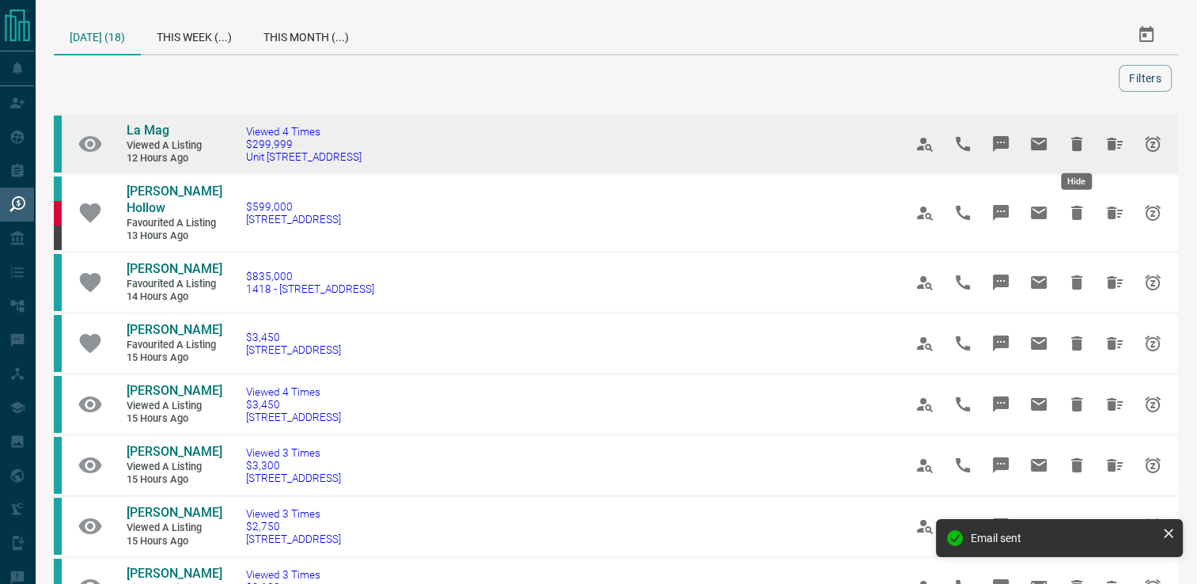
click at [1079, 134] on icon "Hide" at bounding box center [1076, 143] width 19 height 19
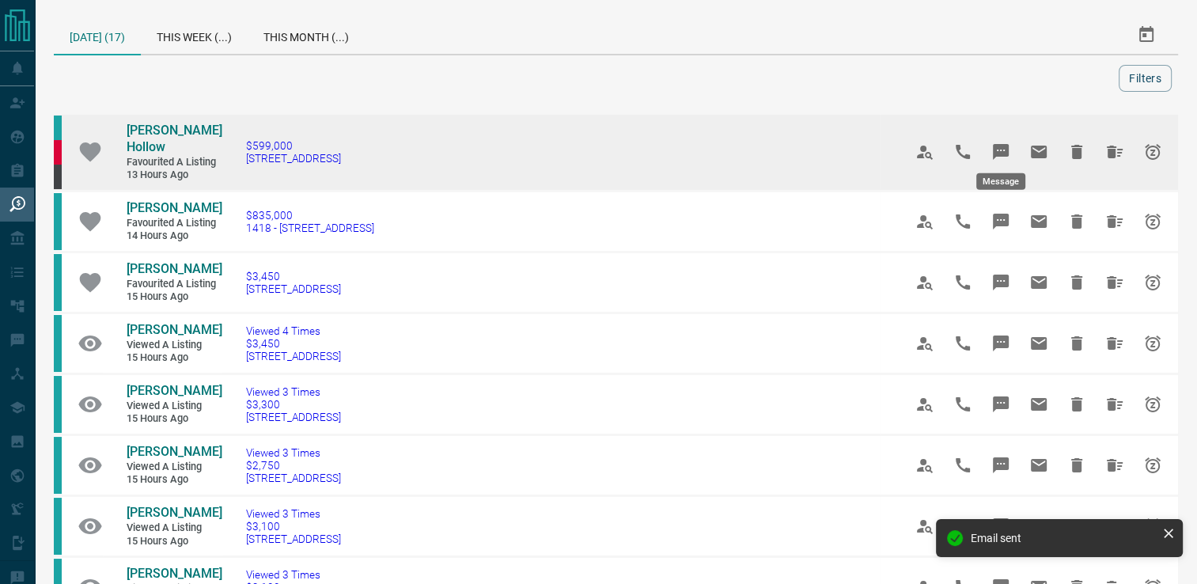
click at [1007, 144] on icon "Message" at bounding box center [1001, 152] width 16 height 16
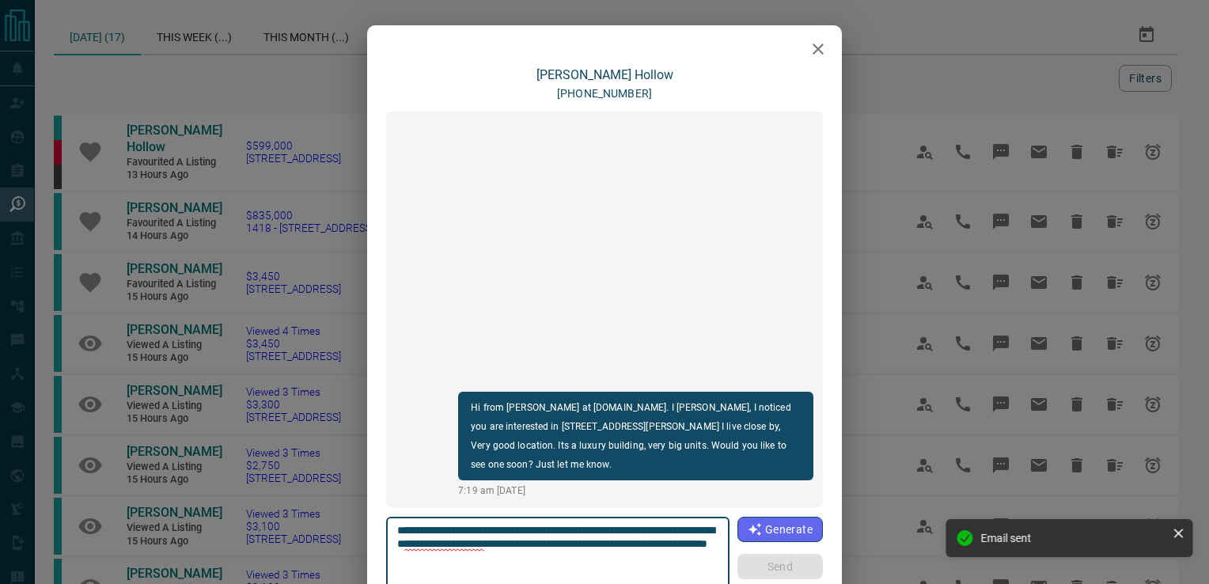
click at [812, 47] on icon "button" at bounding box center [817, 49] width 19 height 19
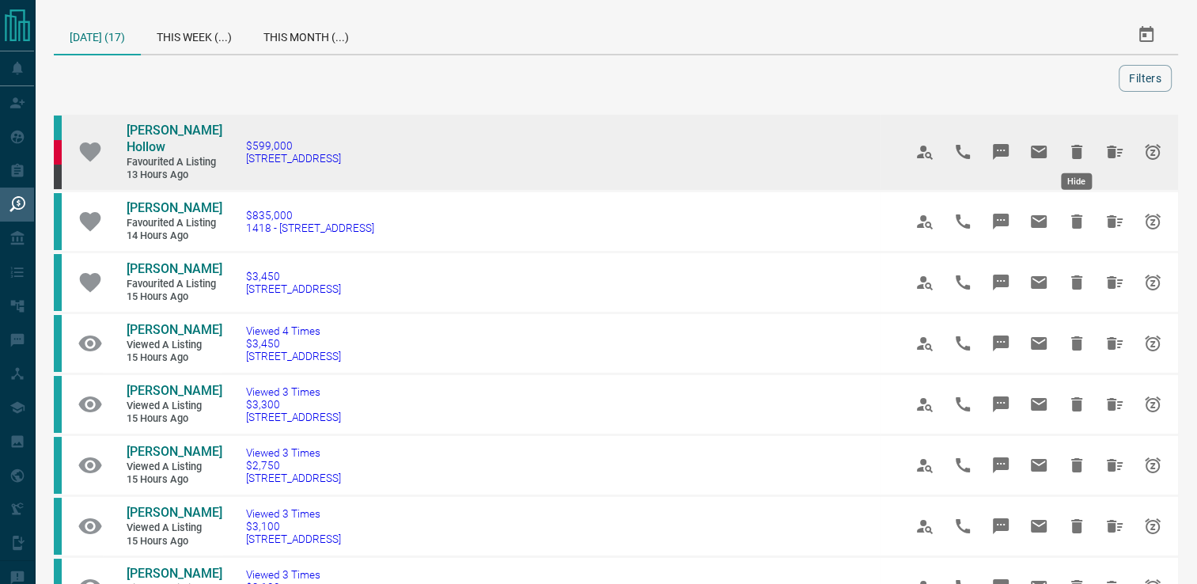
click at [1076, 145] on icon "Hide" at bounding box center [1076, 152] width 11 height 14
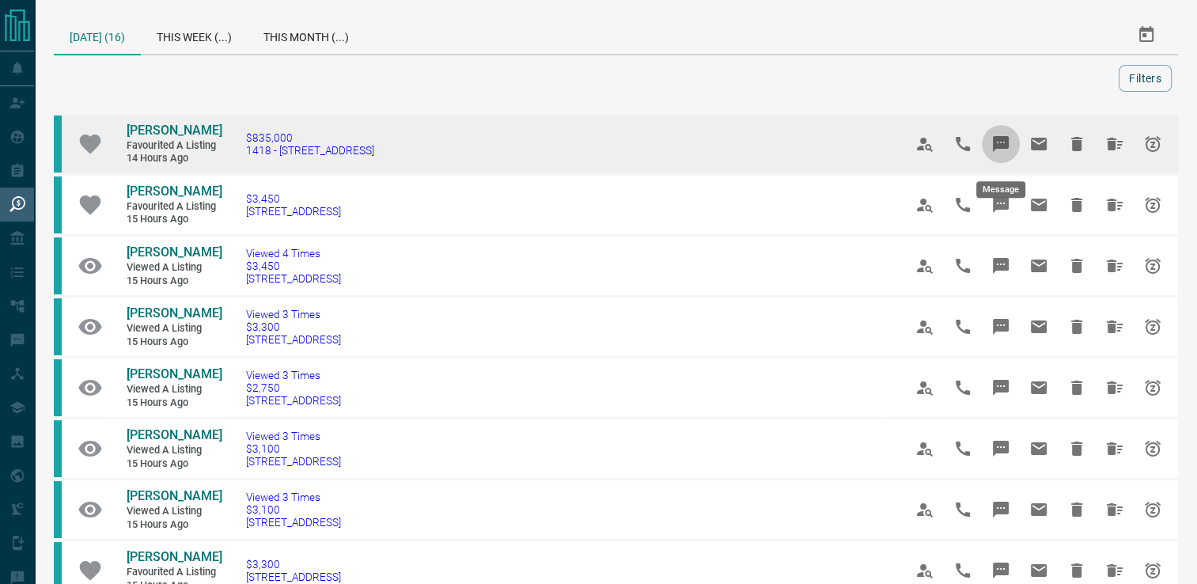
click at [990, 147] on button "Message" at bounding box center [1001, 144] width 38 height 38
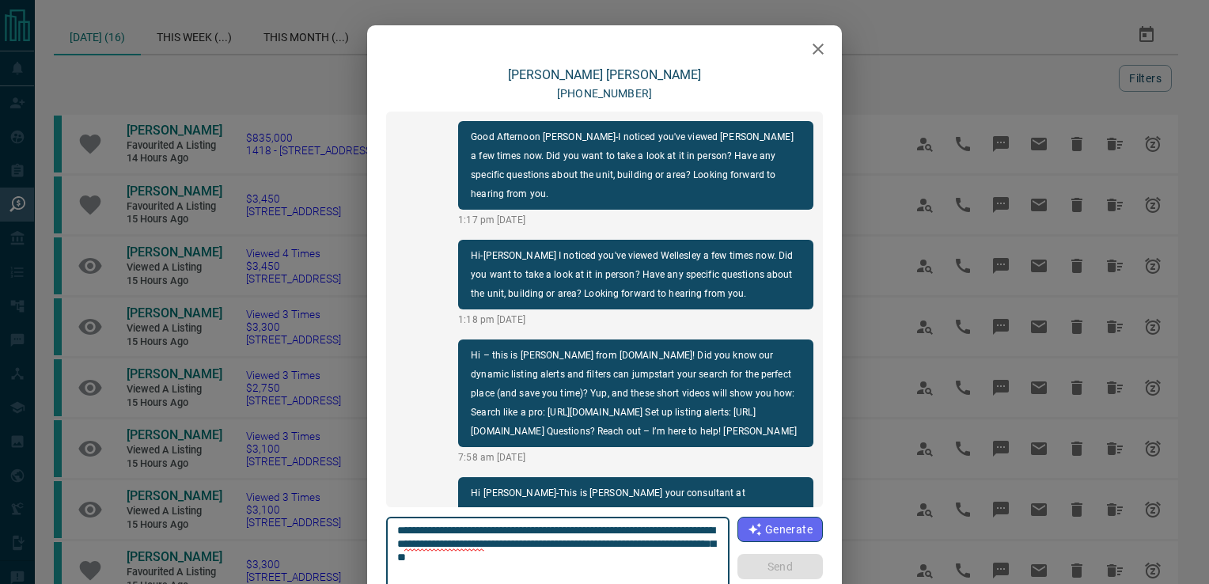
scroll to position [304, 0]
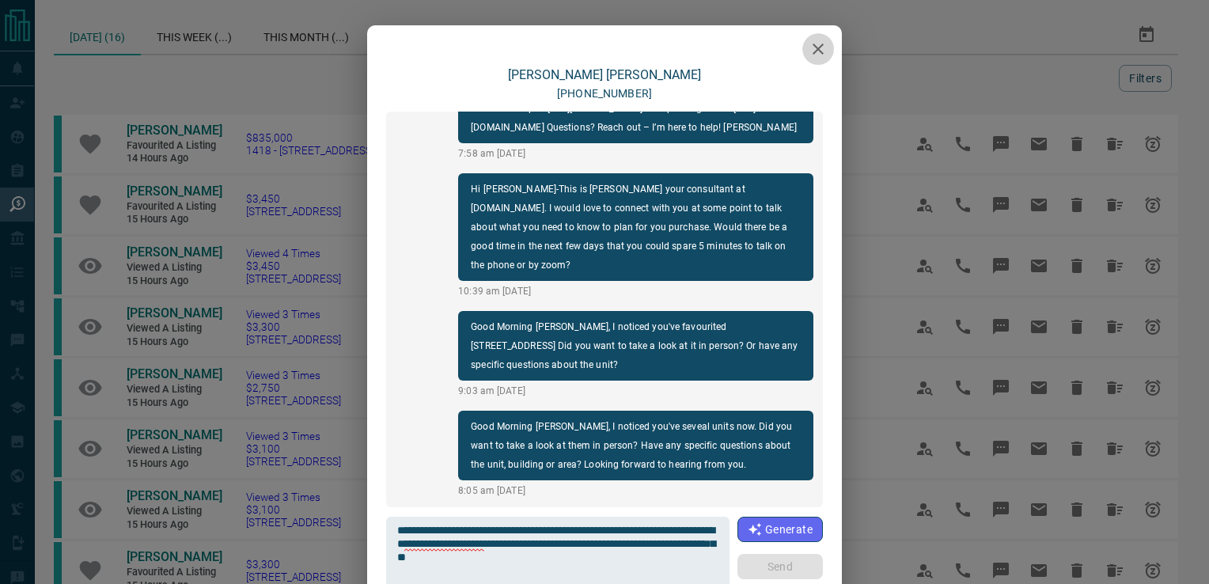
click at [814, 55] on icon "button" at bounding box center [817, 49] width 19 height 19
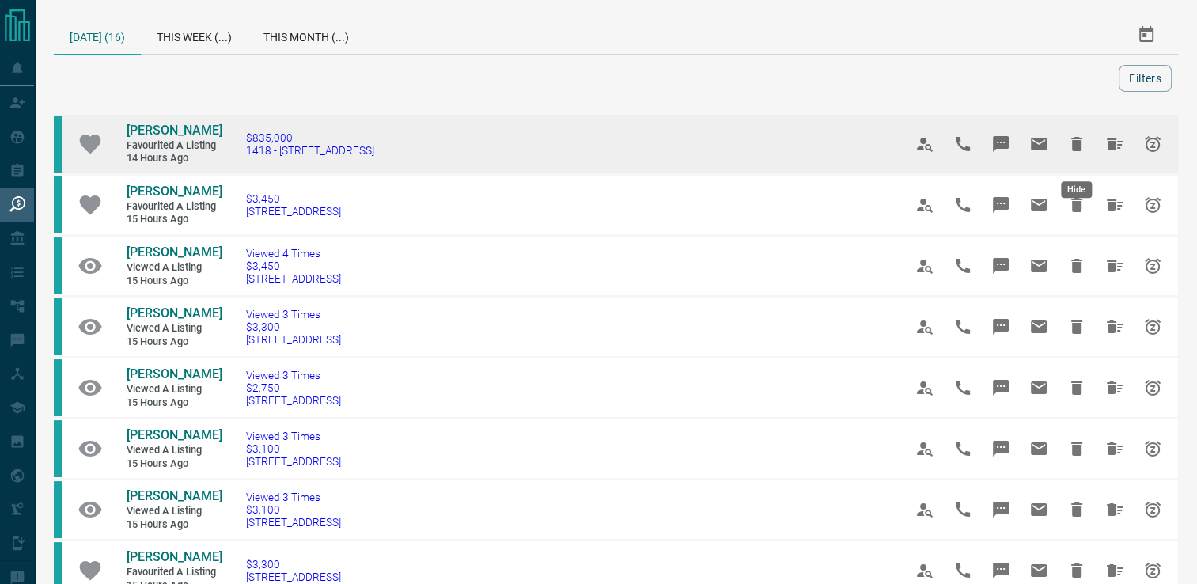
click at [1071, 149] on icon "Hide" at bounding box center [1076, 143] width 19 height 19
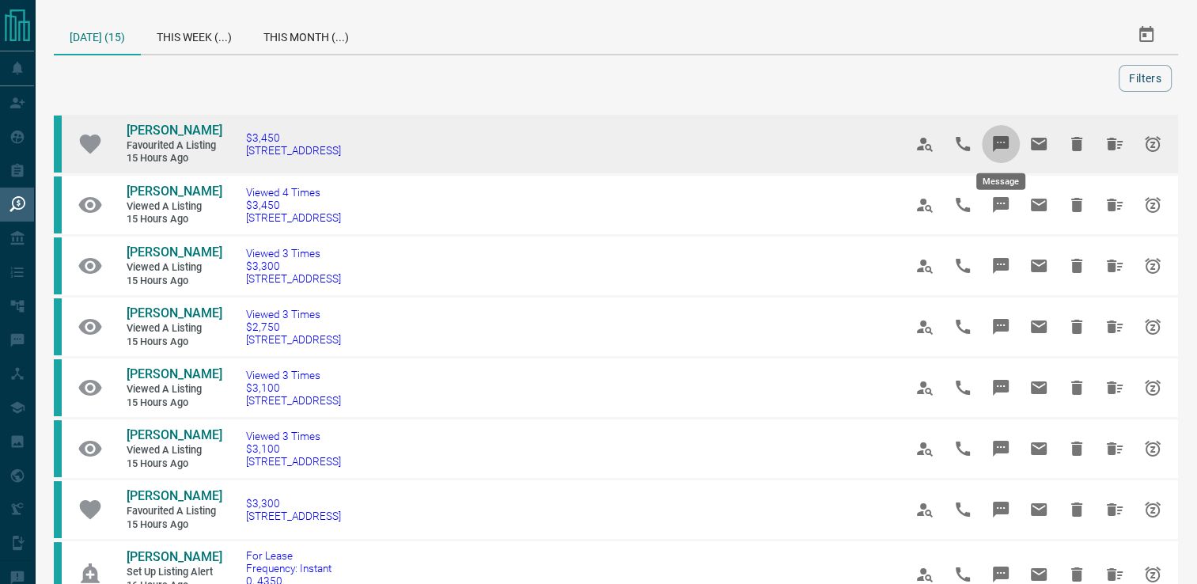
click at [994, 147] on icon "Message" at bounding box center [1001, 144] width 16 height 16
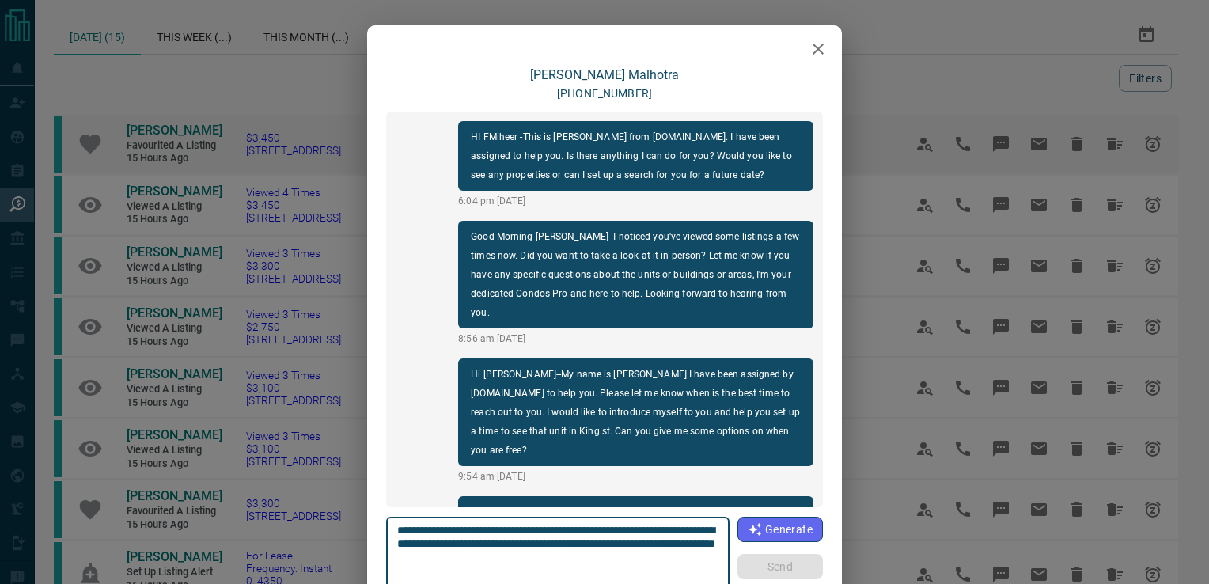
scroll to position [47, 0]
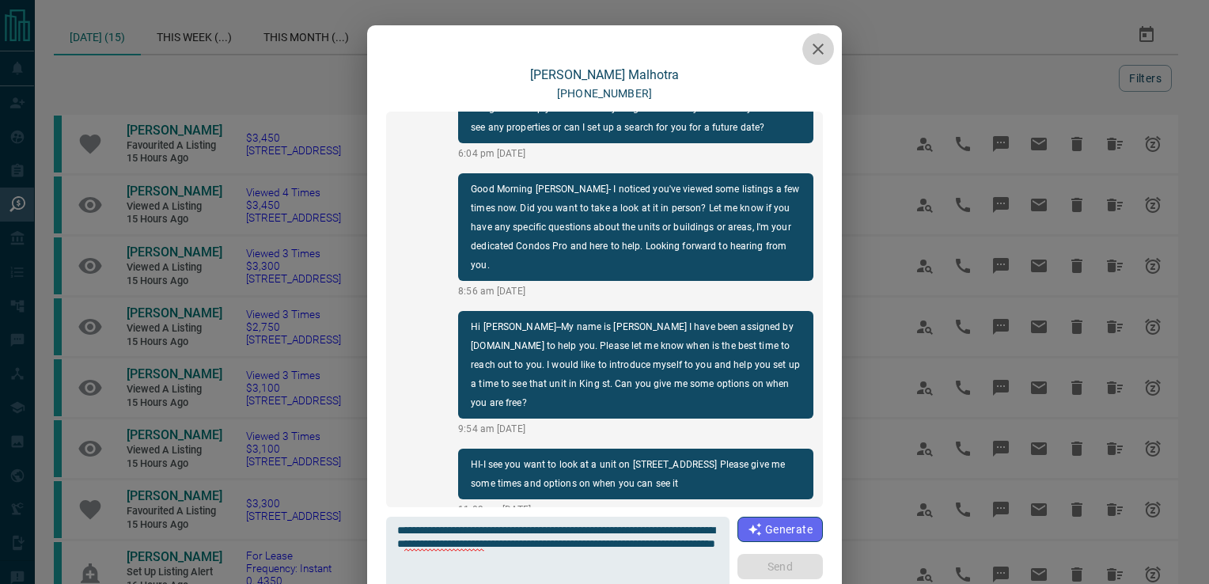
click at [812, 51] on icon "button" at bounding box center [817, 49] width 11 height 11
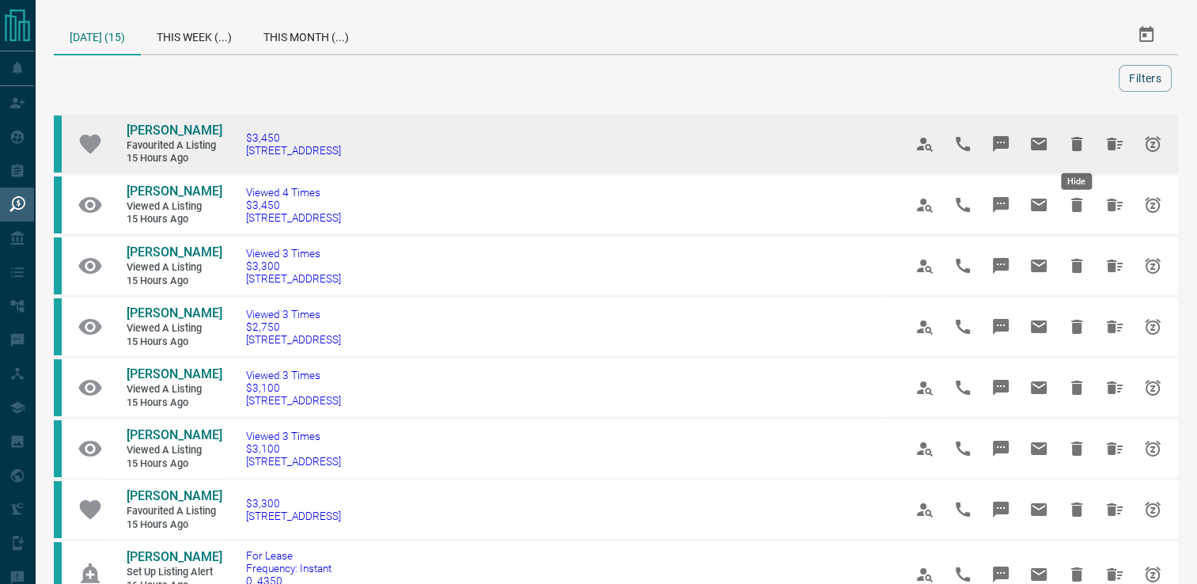
click at [1076, 150] on icon "Hide" at bounding box center [1076, 144] width 11 height 14
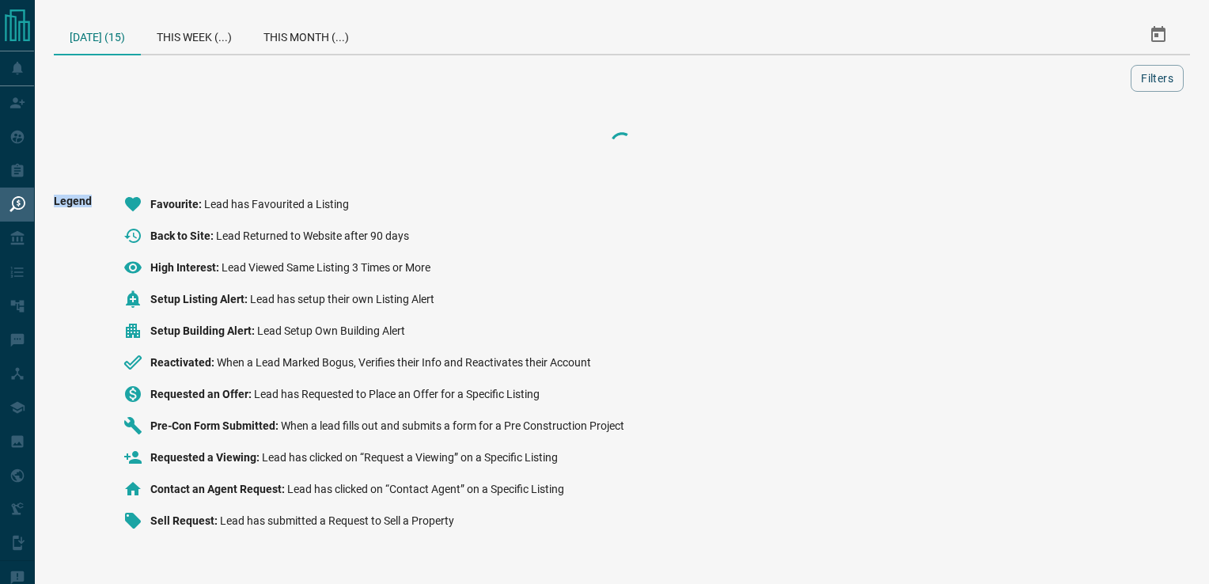
click at [1076, 150] on div at bounding box center [622, 143] width 1136 height 63
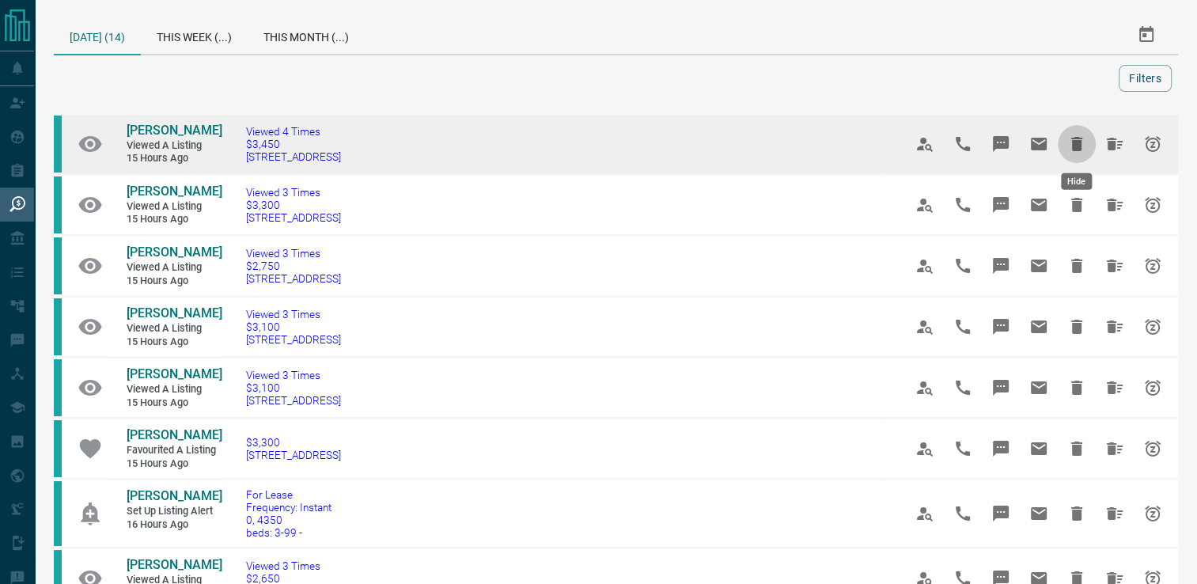
click at [1076, 143] on icon "Hide" at bounding box center [1076, 144] width 11 height 14
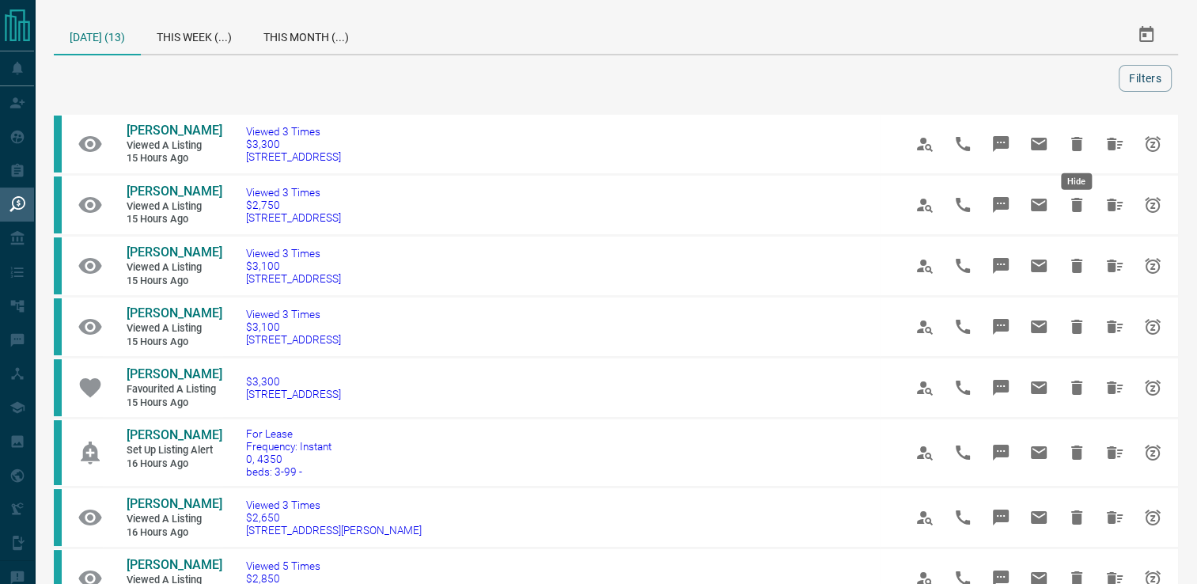
click at [1076, 141] on icon "Hide" at bounding box center [1076, 144] width 11 height 14
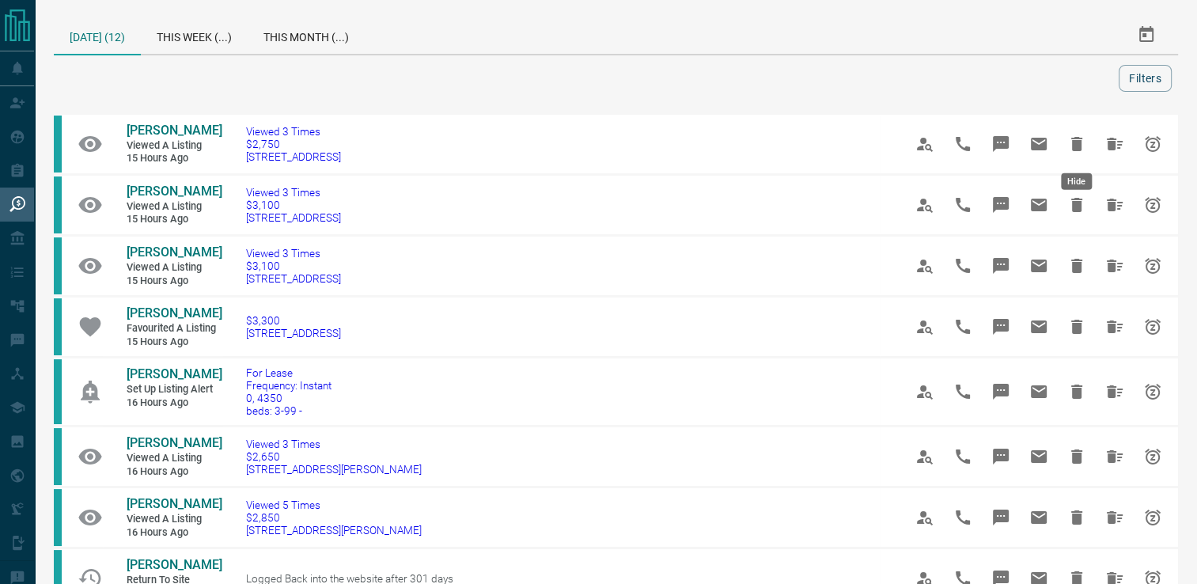
click at [1076, 141] on icon "Hide" at bounding box center [1076, 144] width 11 height 14
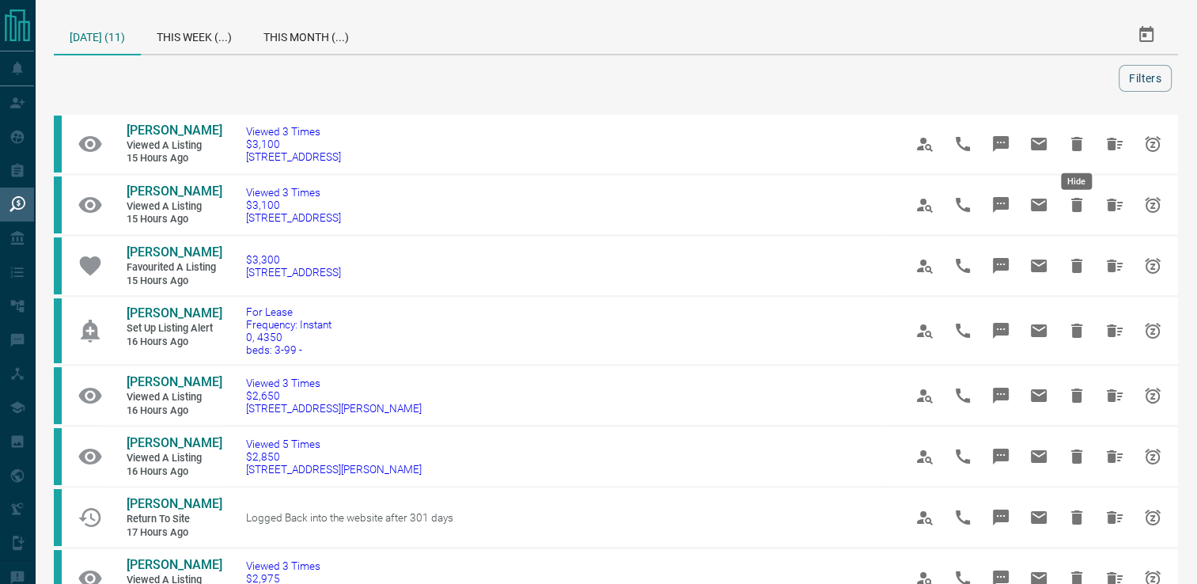
click at [1076, 141] on icon "Hide" at bounding box center [1076, 144] width 11 height 14
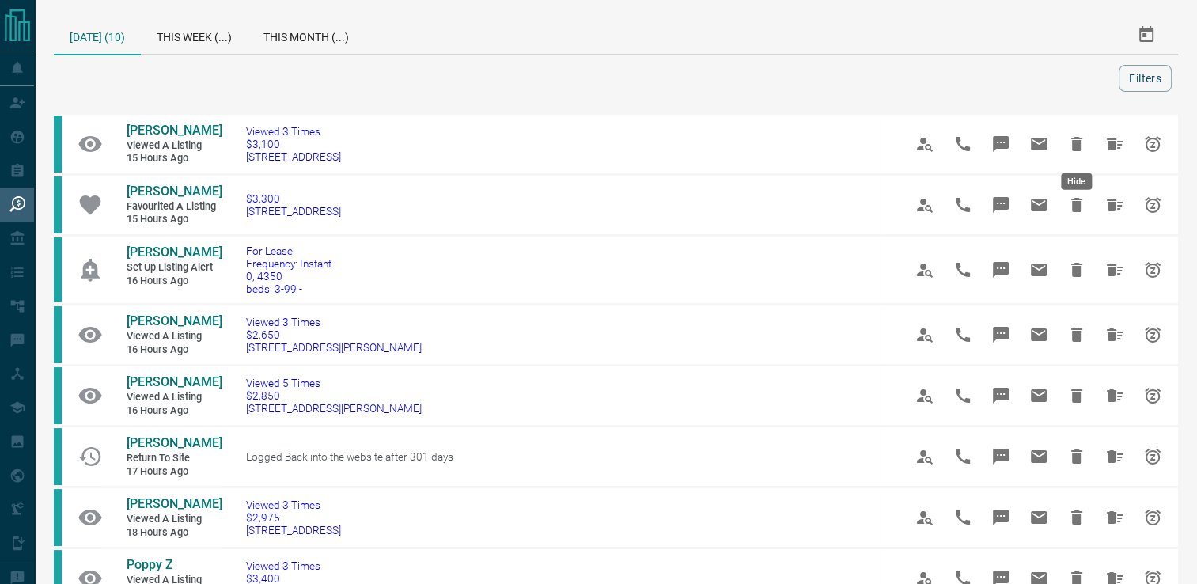
click at [1076, 141] on icon "Hide" at bounding box center [1076, 144] width 11 height 14
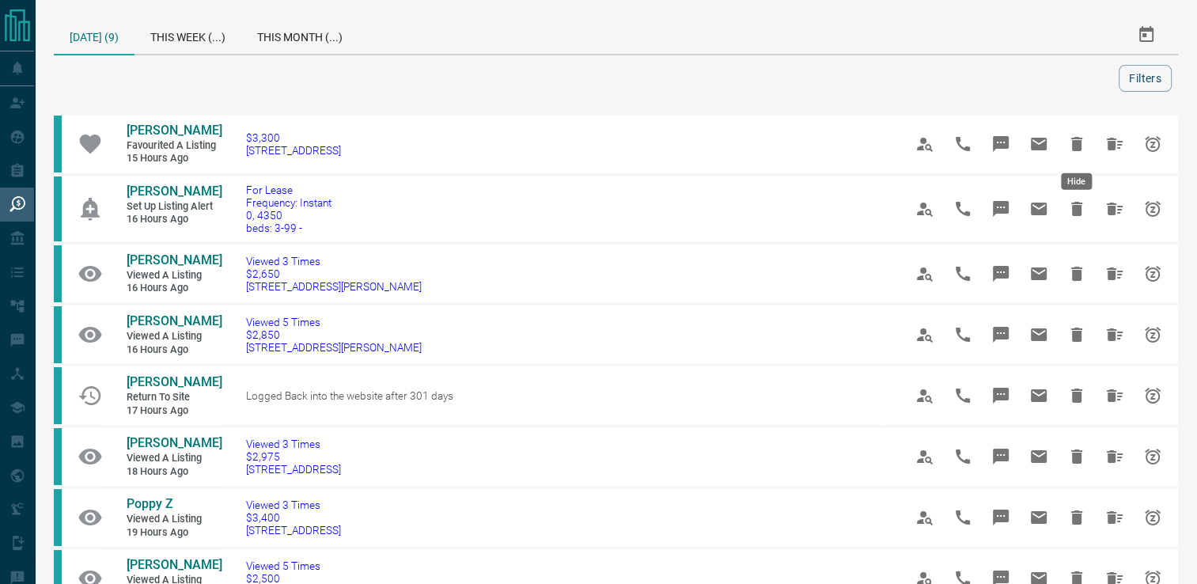
click at [1076, 141] on icon "Hide" at bounding box center [1076, 144] width 11 height 14
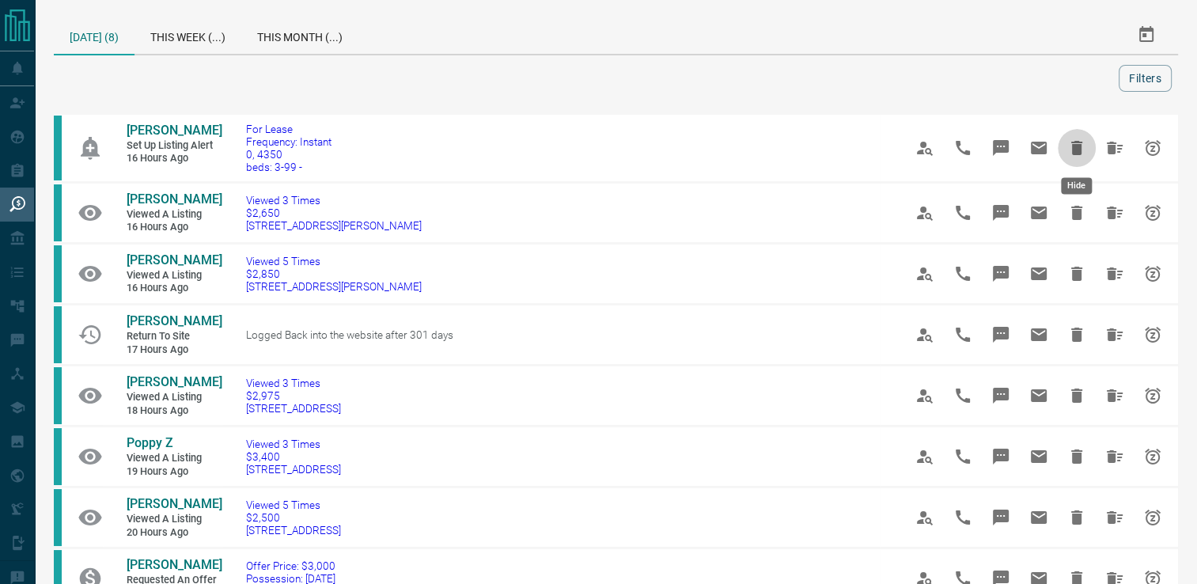
click at [1076, 141] on icon "Hide" at bounding box center [1076, 148] width 11 height 14
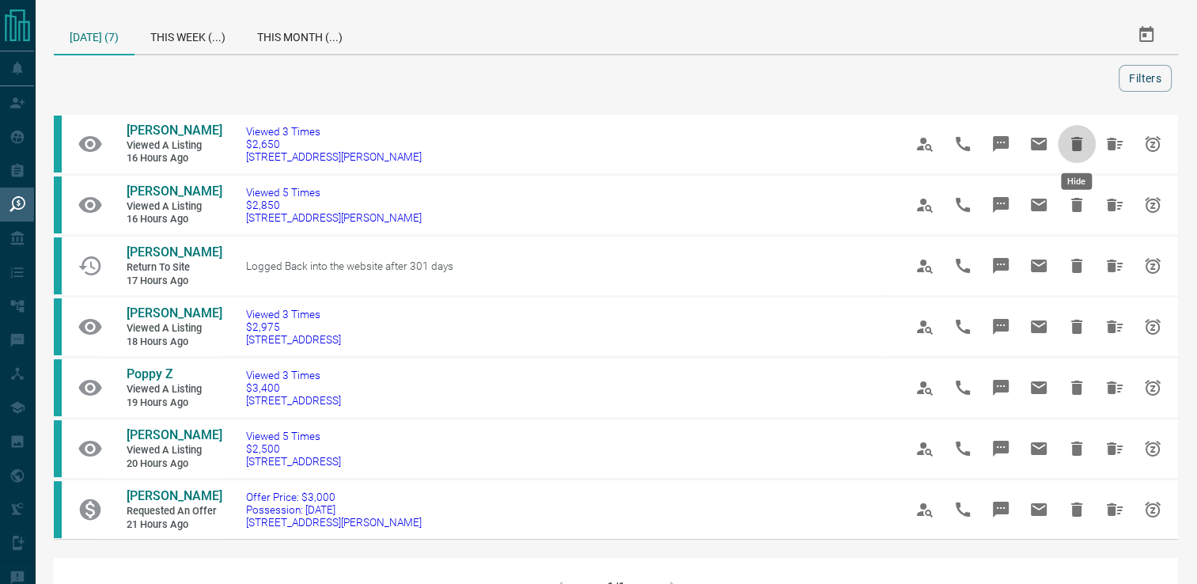
click at [1076, 141] on icon "Hide" at bounding box center [1076, 144] width 11 height 14
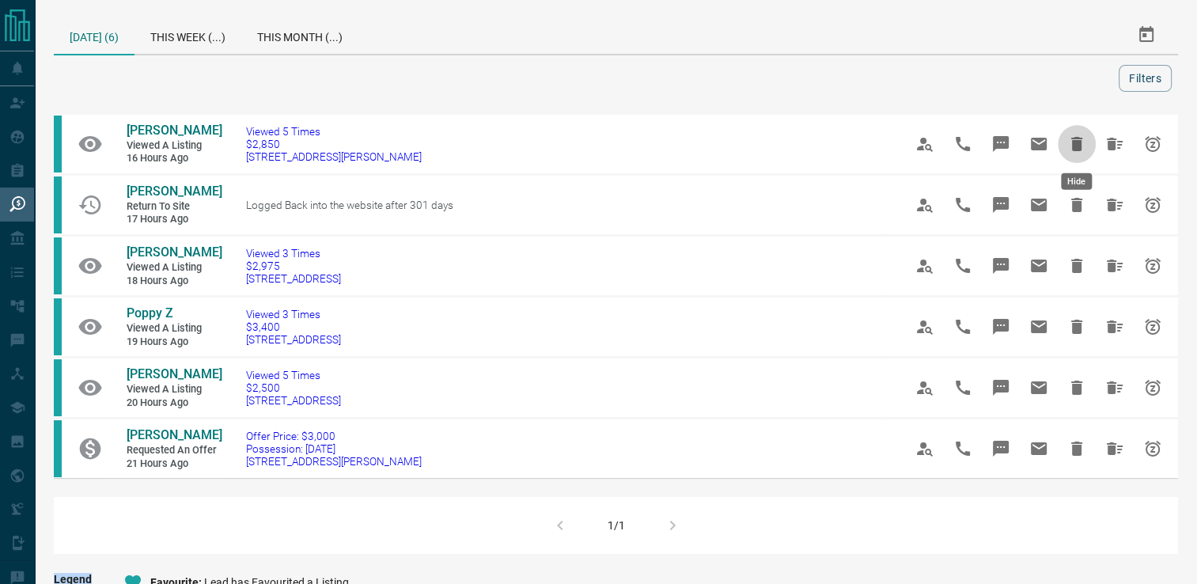
click at [1076, 141] on icon "Hide" at bounding box center [1076, 144] width 11 height 14
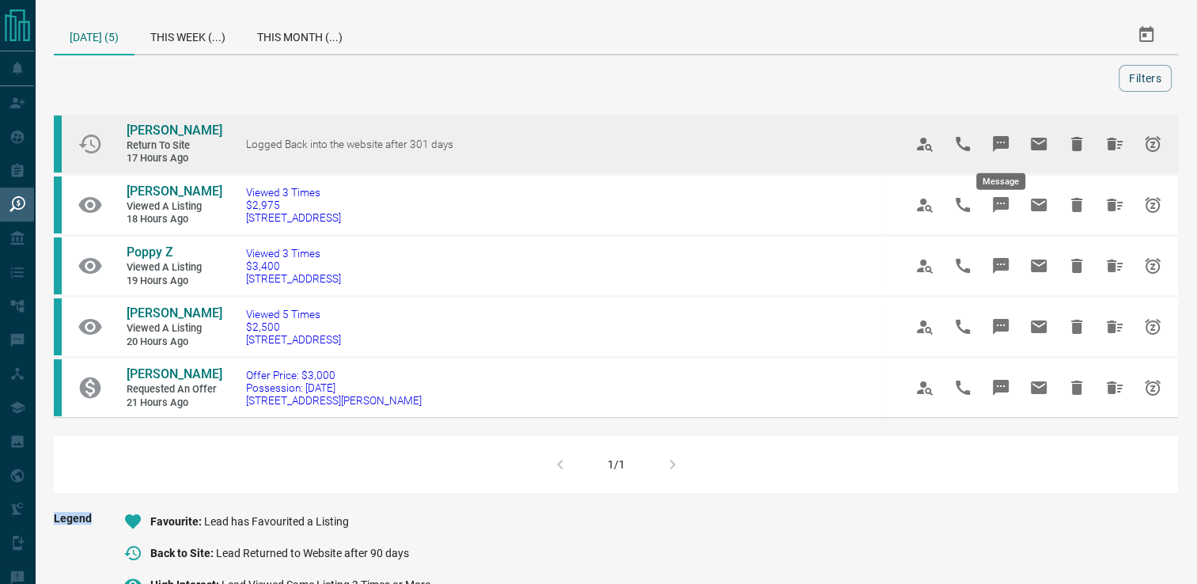
click at [1002, 142] on icon "Message" at bounding box center [1001, 144] width 16 height 16
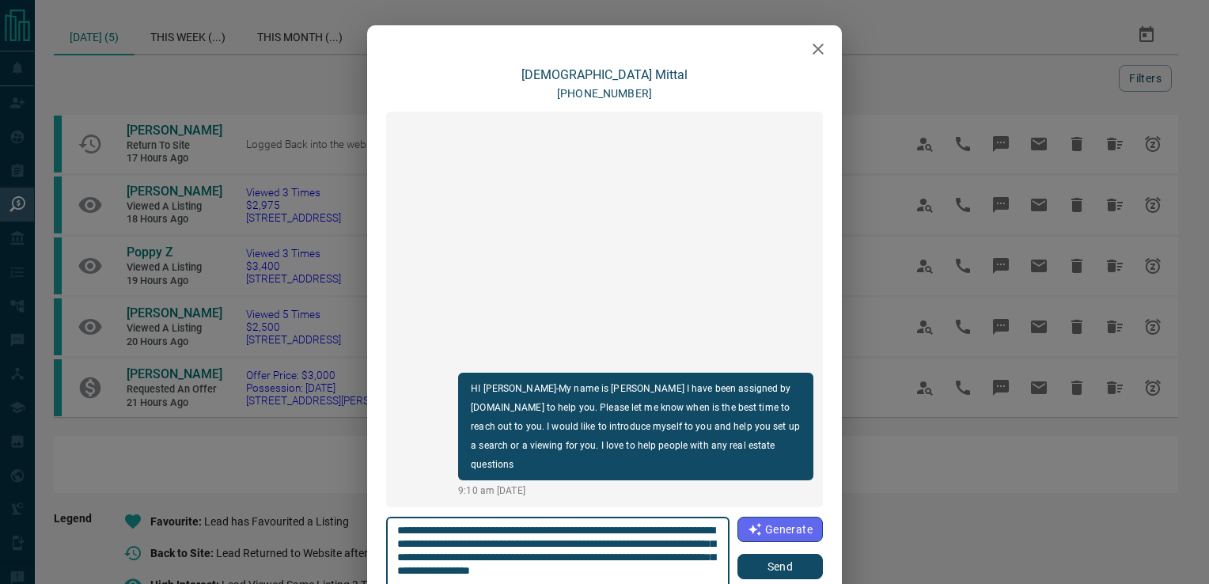
click at [771, 561] on button "Send" at bounding box center [779, 566] width 85 height 25
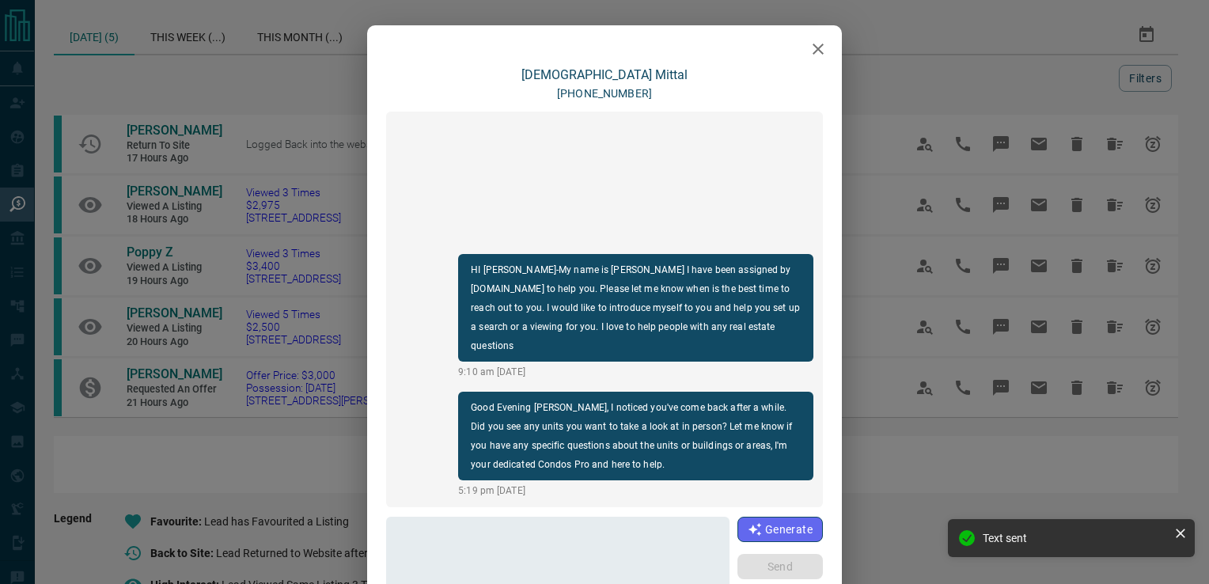
click at [815, 41] on icon "button" at bounding box center [817, 49] width 19 height 19
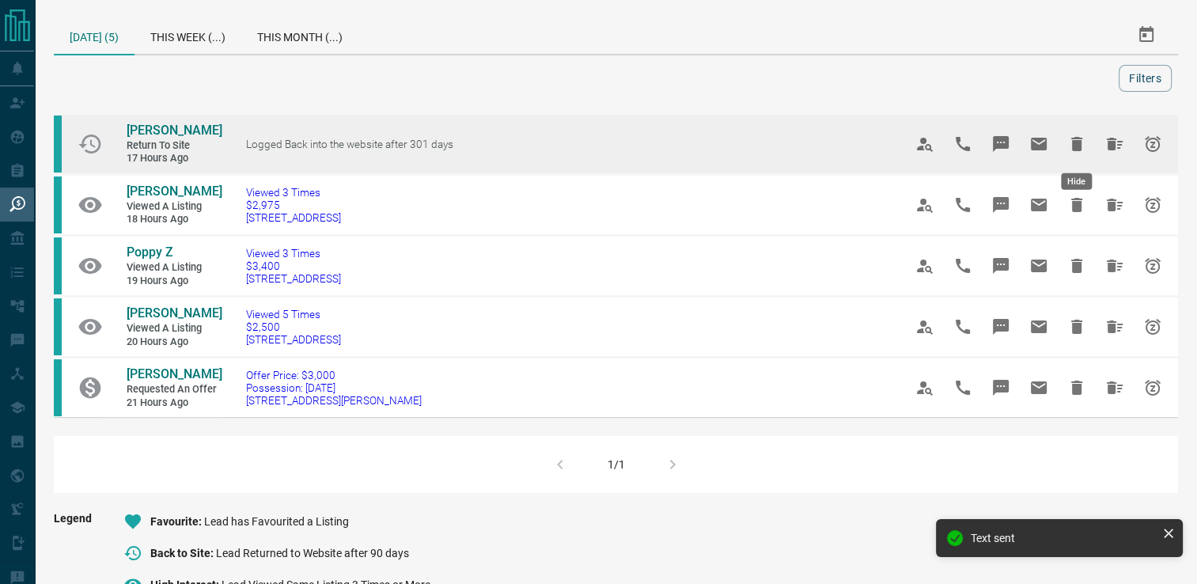
click at [1082, 137] on icon "Hide" at bounding box center [1076, 143] width 19 height 19
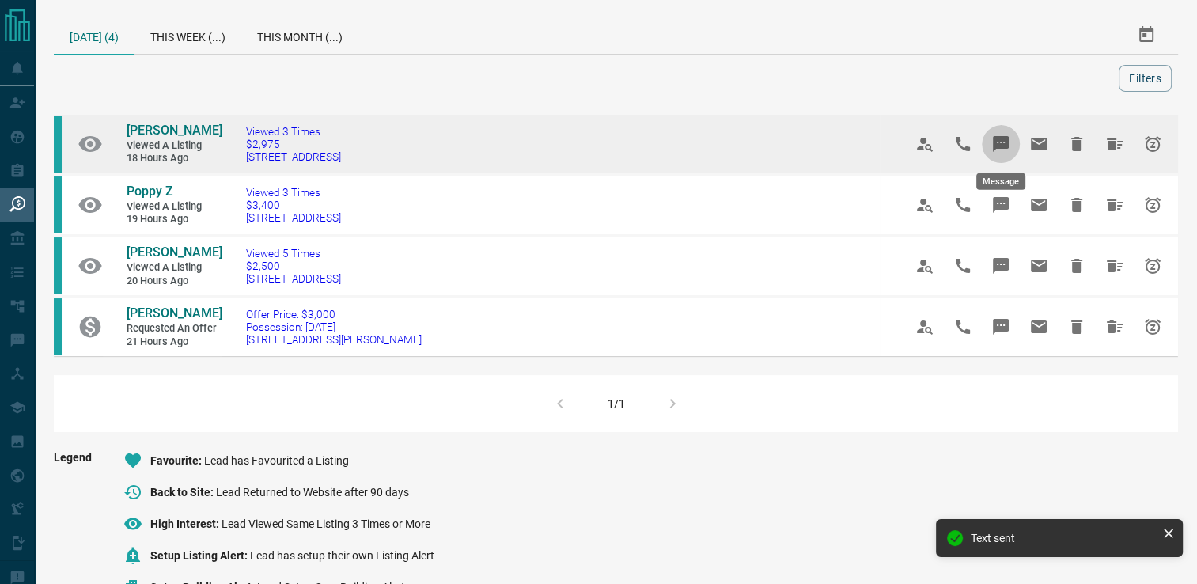
click at [998, 138] on icon "Message" at bounding box center [1001, 144] width 16 height 16
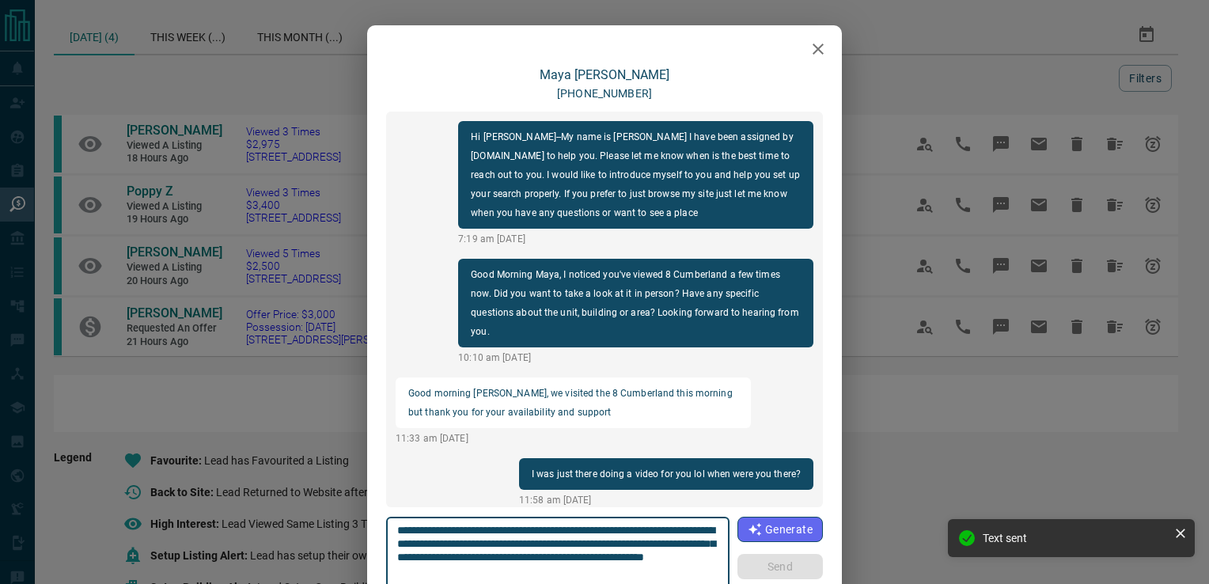
scroll to position [356, 0]
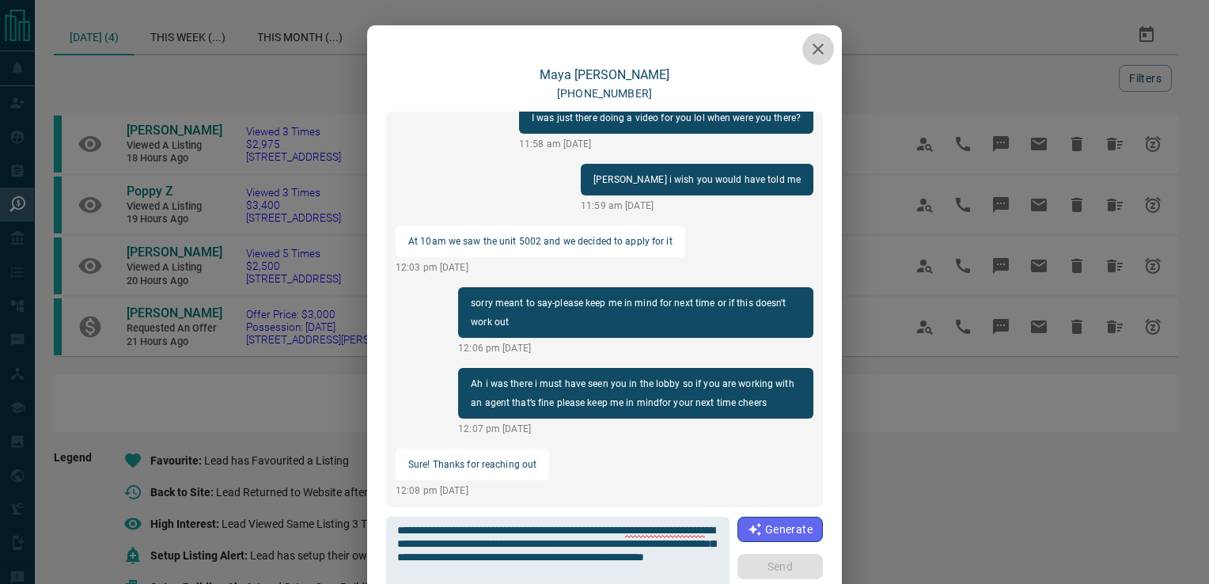
click at [813, 49] on icon "button" at bounding box center [817, 49] width 11 height 11
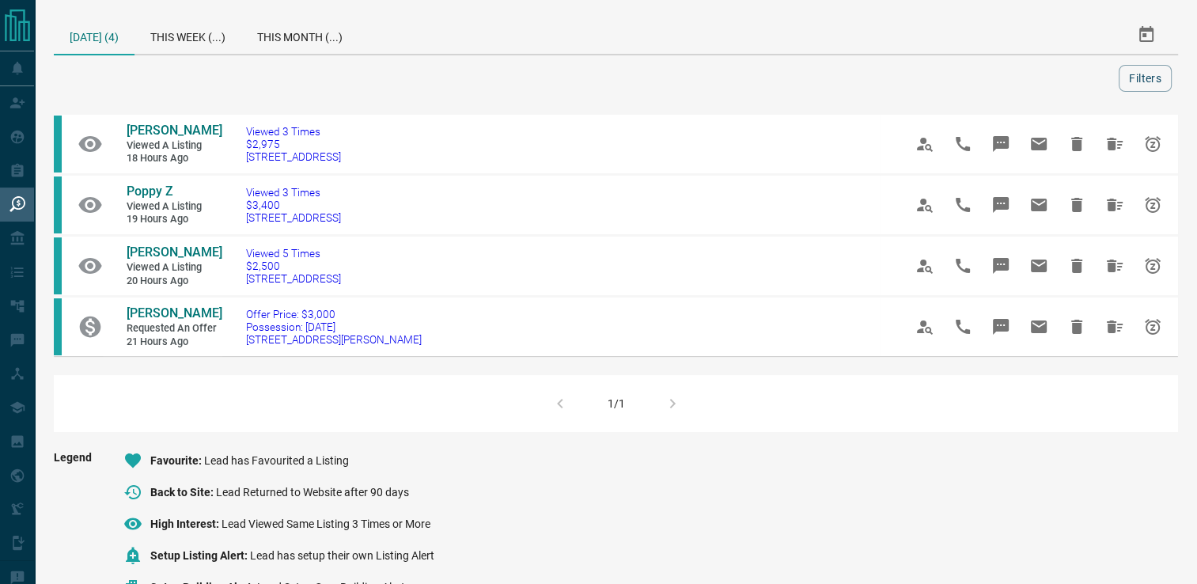
click at [1086, 146] on button "Hide" at bounding box center [1077, 144] width 38 height 38
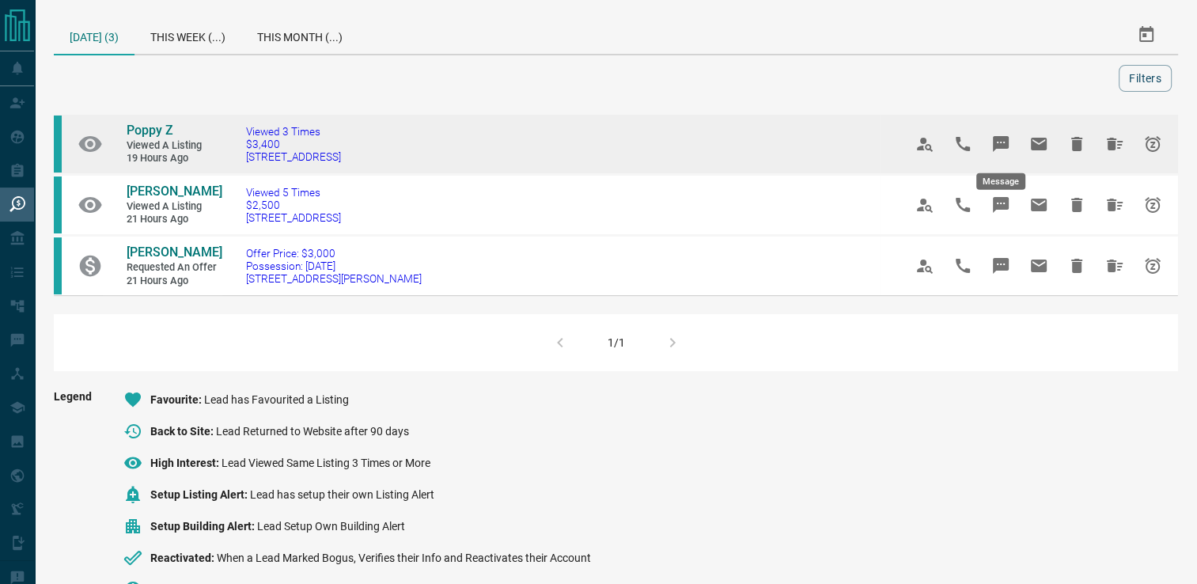
click at [994, 134] on icon "Message" at bounding box center [1000, 143] width 19 height 19
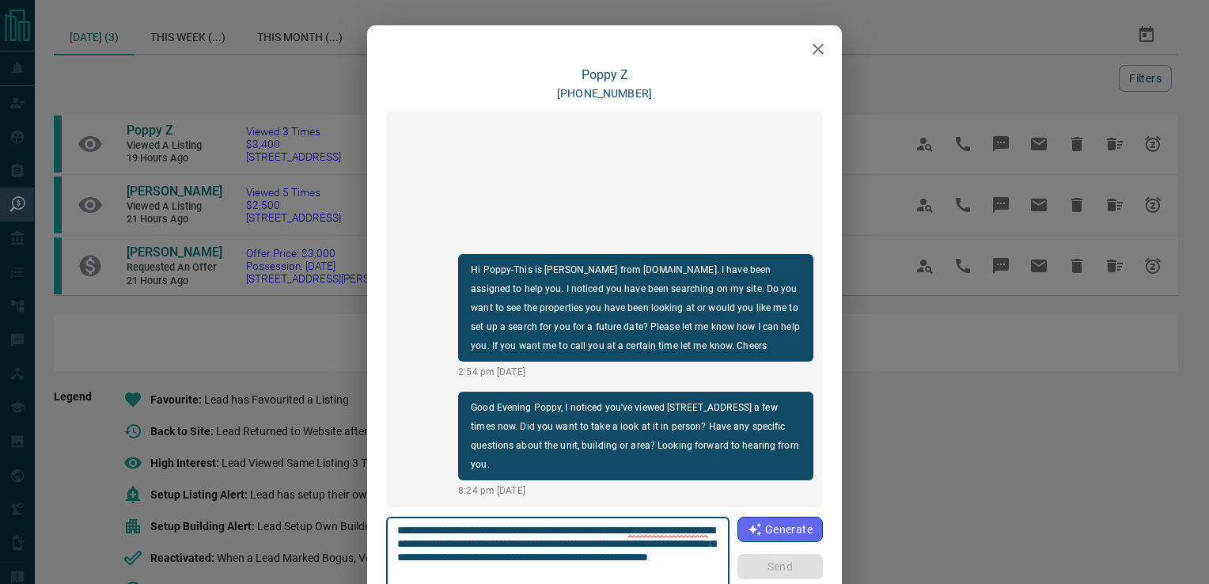
click at [813, 50] on icon "button" at bounding box center [817, 49] width 11 height 11
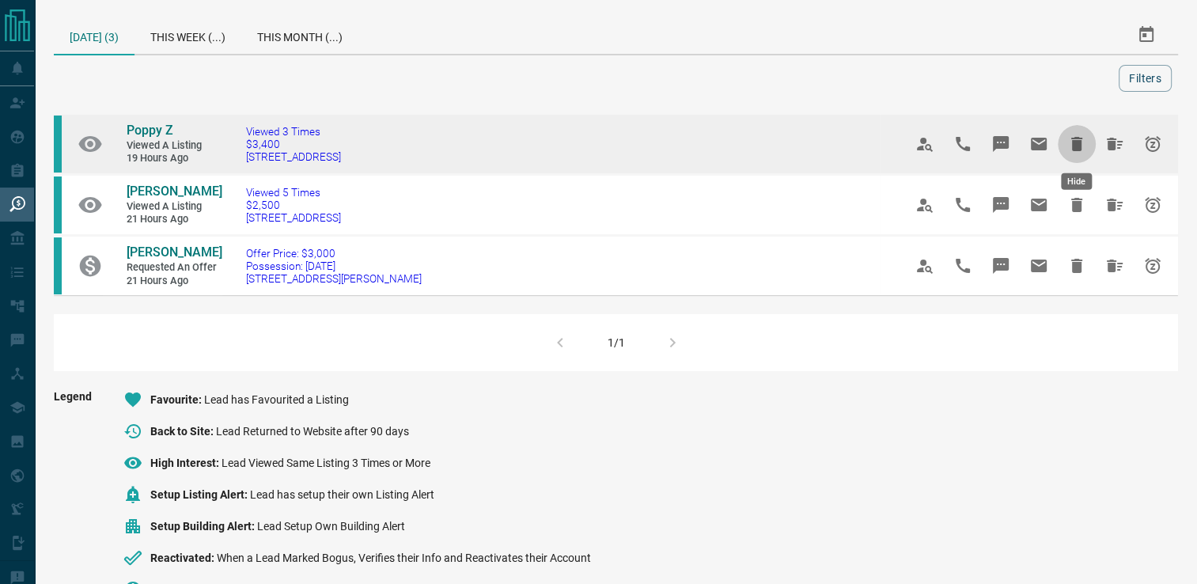
click at [1075, 145] on icon "Hide" at bounding box center [1076, 144] width 11 height 14
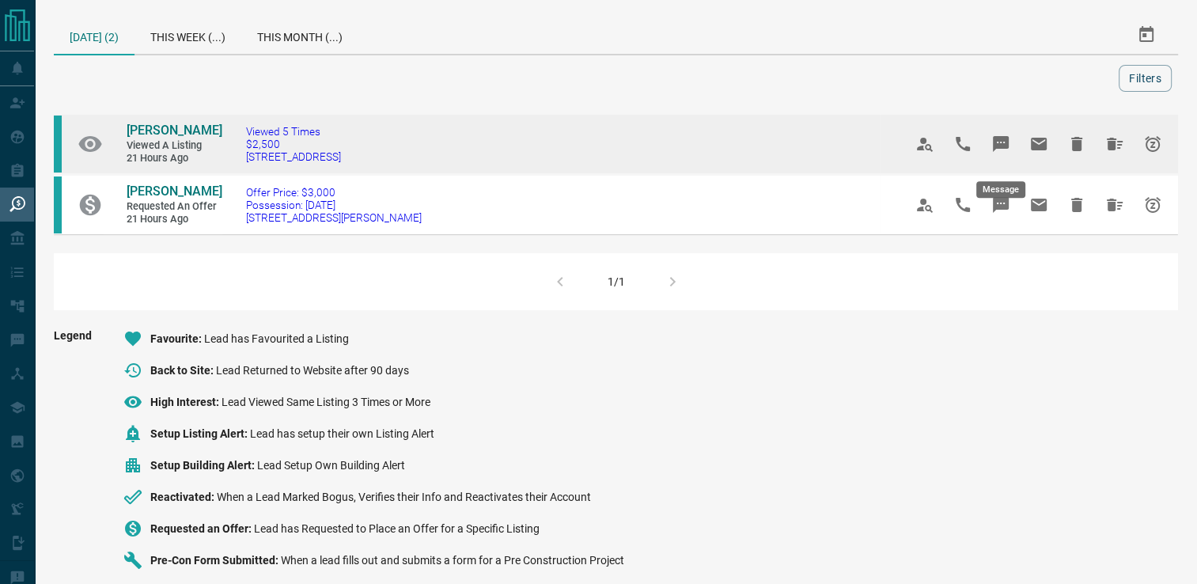
click at [995, 150] on icon "Message" at bounding box center [1001, 144] width 16 height 16
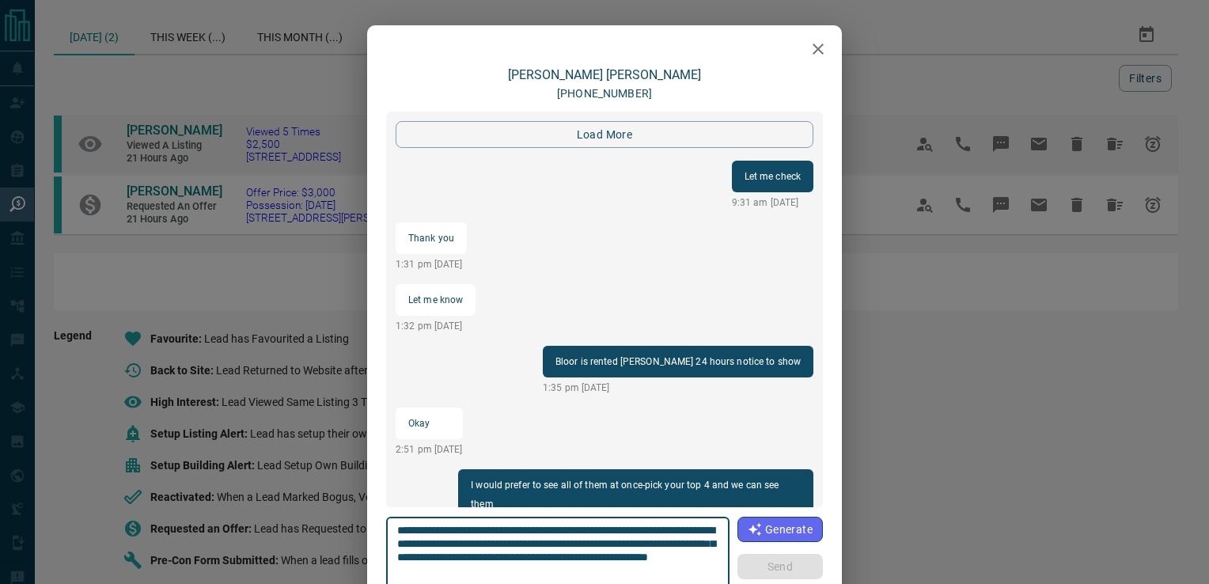
scroll to position [1899, 0]
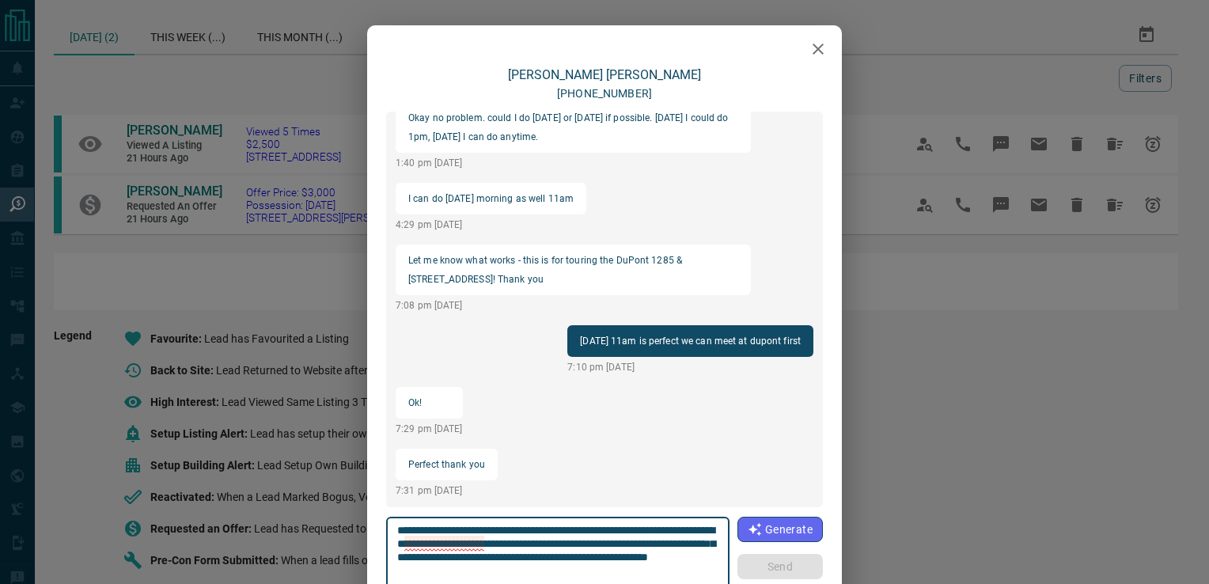
click at [698, 530] on textarea "**********" at bounding box center [558, 557] width 322 height 67
drag, startPoint x: 513, startPoint y: 545, endPoint x: 579, endPoint y: 569, distance: 69.8
click at [579, 569] on textarea "**********" at bounding box center [558, 557] width 322 height 67
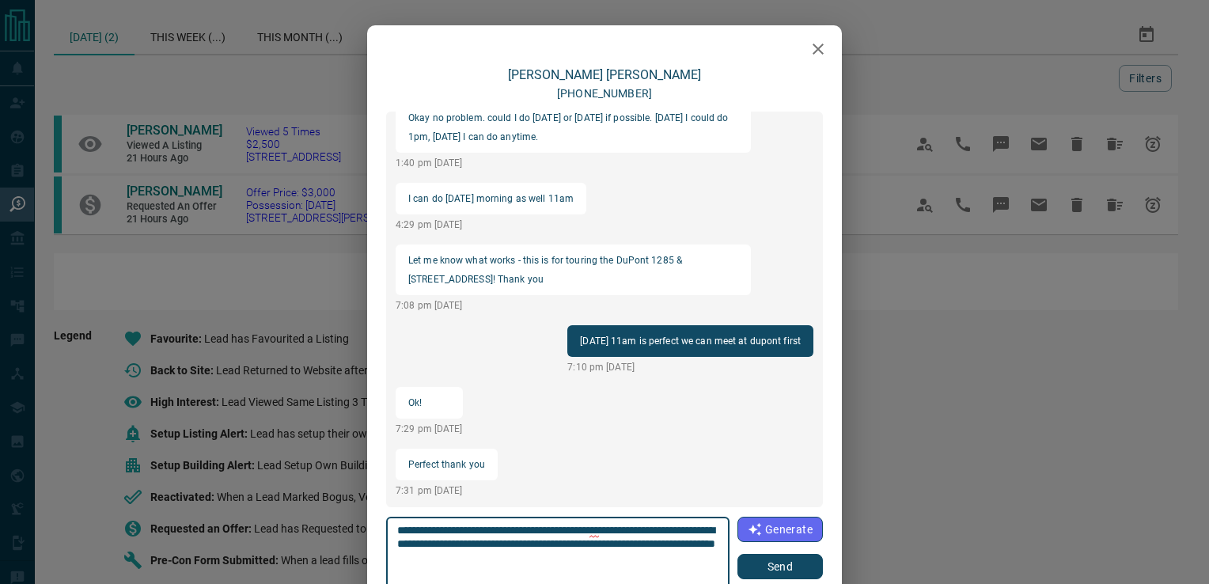
type textarea "**********"
click at [763, 565] on button "Send" at bounding box center [779, 566] width 85 height 25
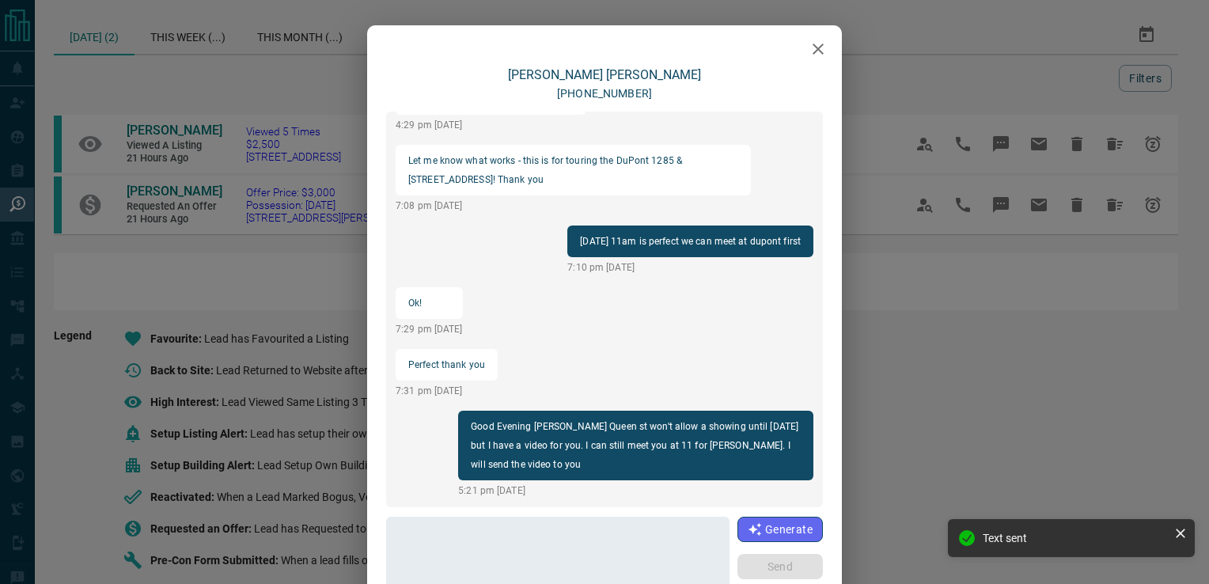
scroll to position [1937, 0]
click at [808, 44] on icon "button" at bounding box center [817, 49] width 19 height 19
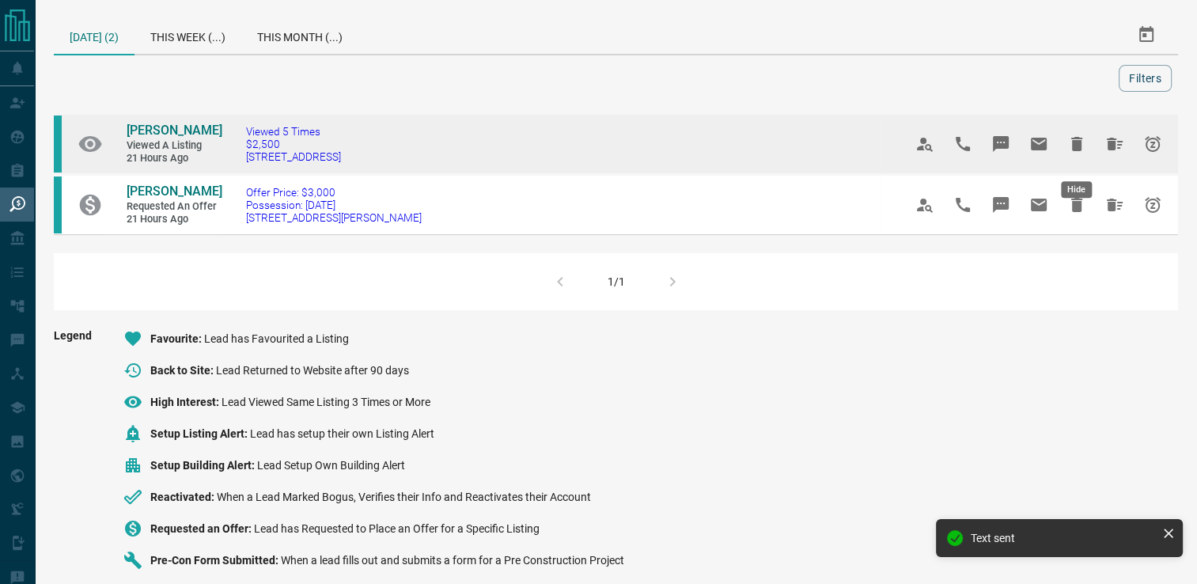
click at [1073, 151] on icon "Hide" at bounding box center [1076, 144] width 11 height 14
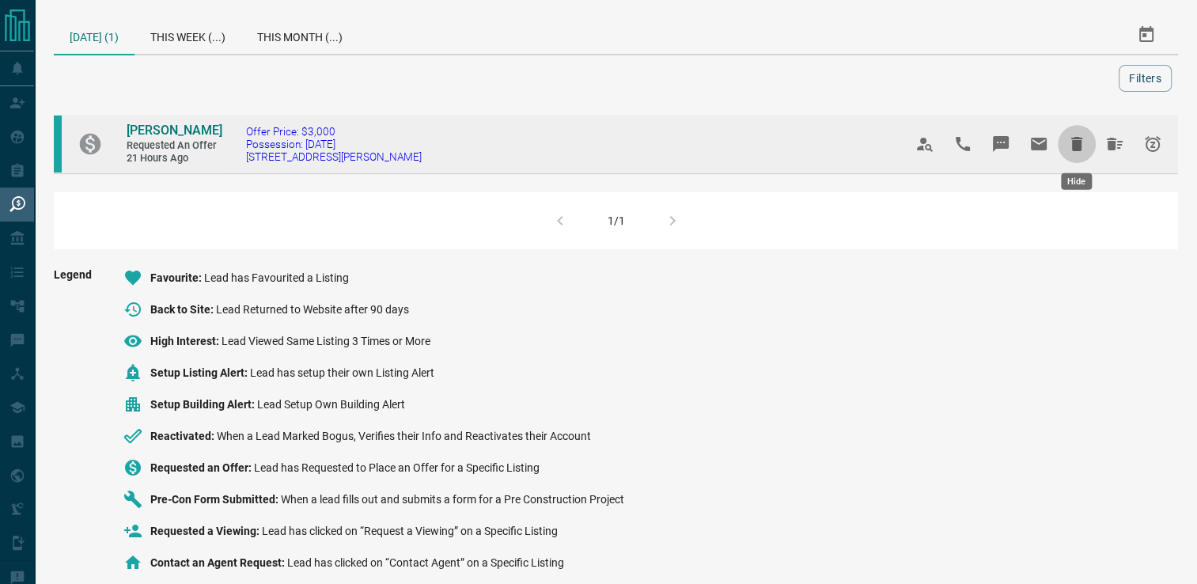
click at [1081, 144] on icon "Hide" at bounding box center [1076, 143] width 19 height 19
